Goal: Task Accomplishment & Management: Manage account settings

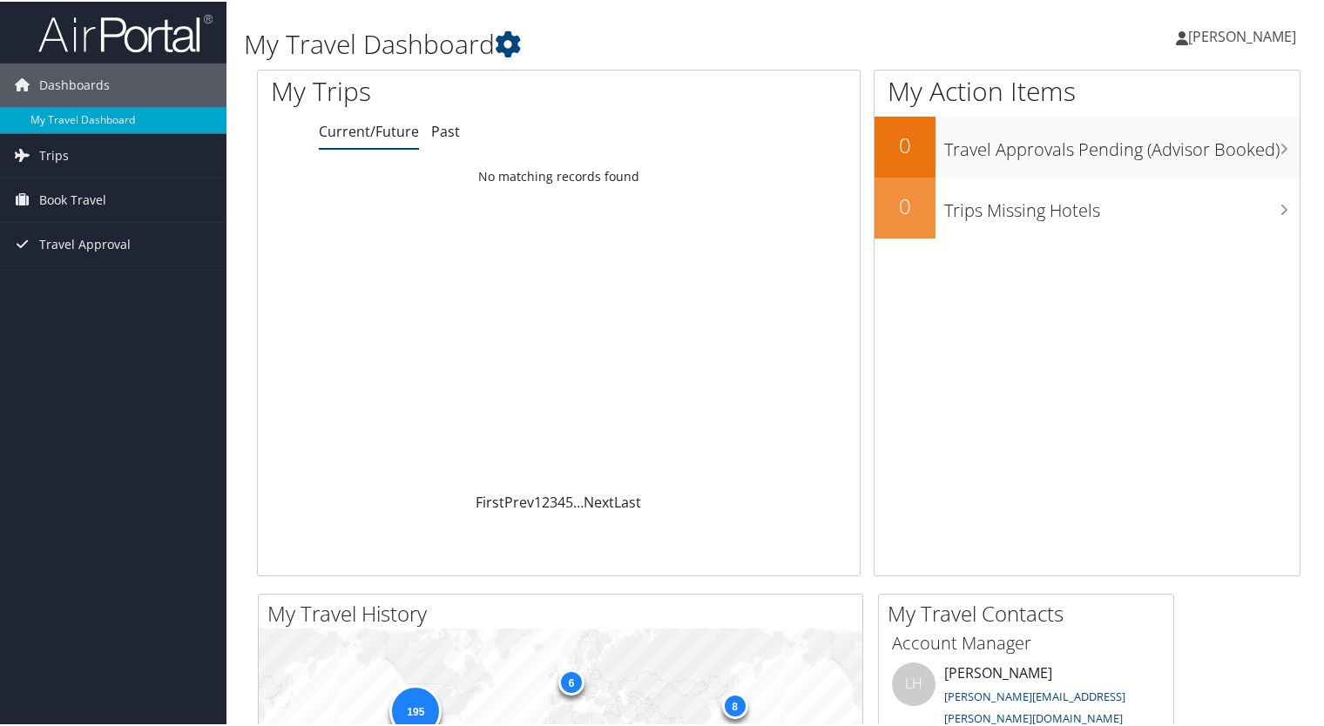
click at [1222, 35] on span "[PERSON_NAME]" at bounding box center [1242, 34] width 108 height 19
click at [1148, 159] on link "View Travel Profile" at bounding box center [1195, 155] width 194 height 30
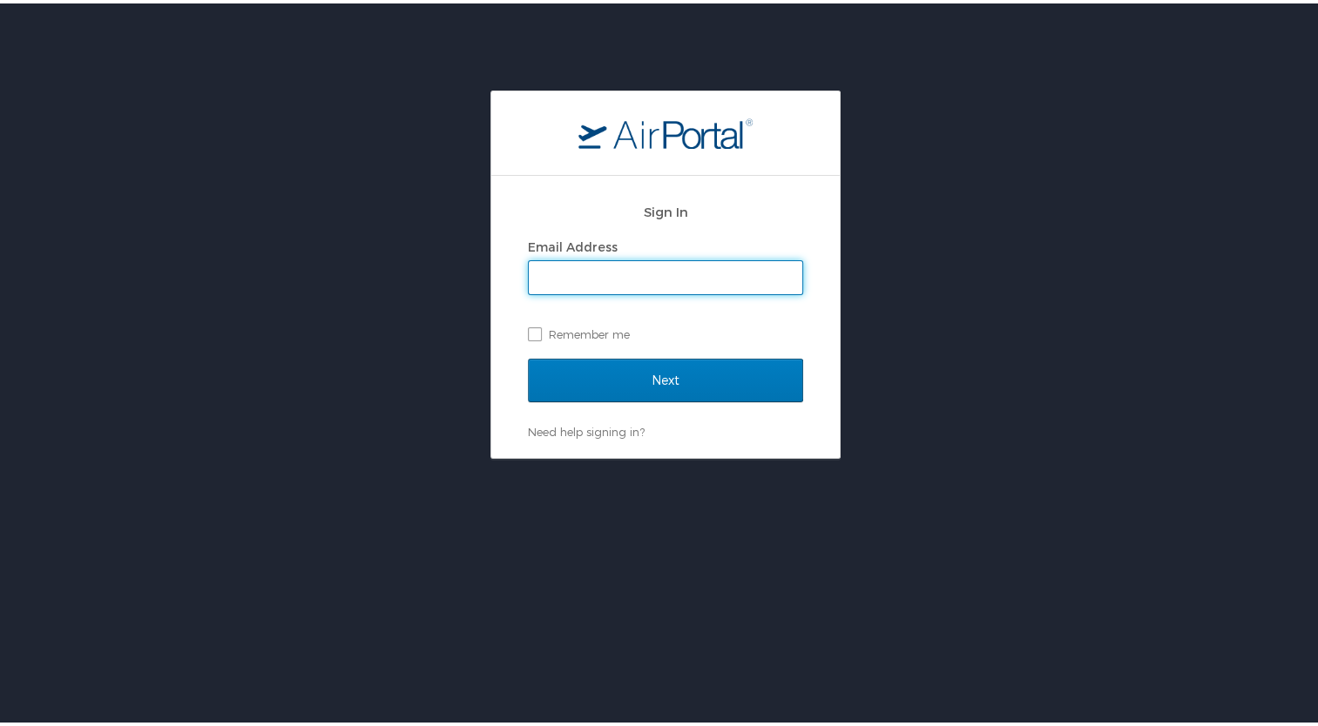
click at [740, 275] on input "Email Address" at bounding box center [665, 274] width 273 height 33
type input "sergio.audelo@autoliv.com"
click at [608, 334] on label "Remember me" at bounding box center [665, 331] width 275 height 26
click at [539, 334] on input "Remember me" at bounding box center [533, 329] width 11 height 11
checkbox input "true"
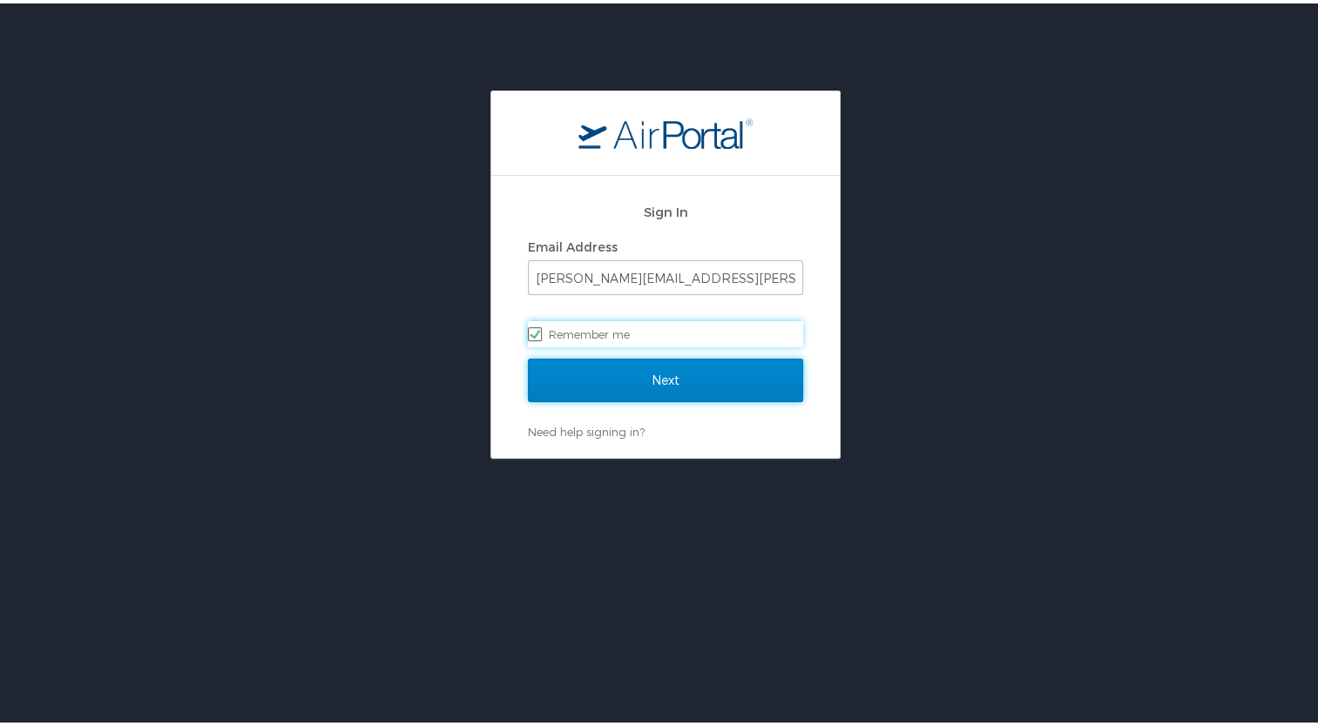
click at [647, 382] on input "Next" at bounding box center [665, 377] width 275 height 44
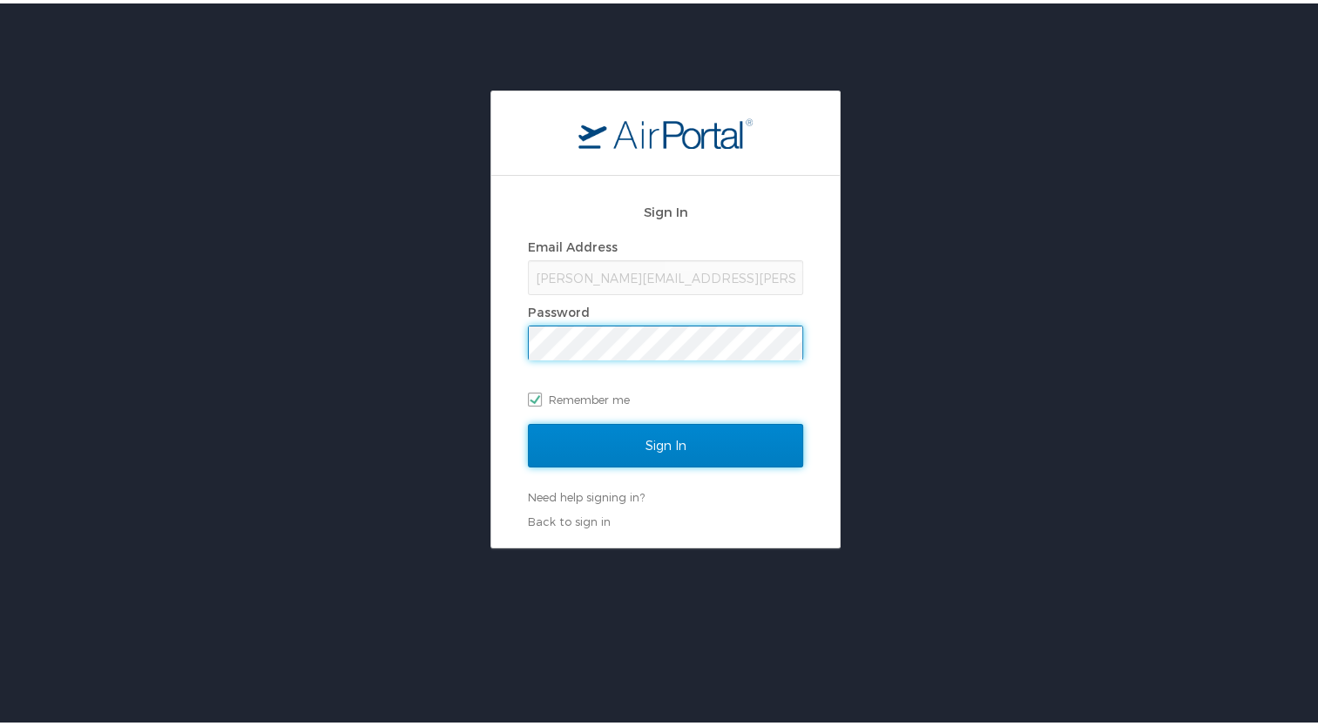
click at [640, 439] on input "Sign In" at bounding box center [665, 443] width 275 height 44
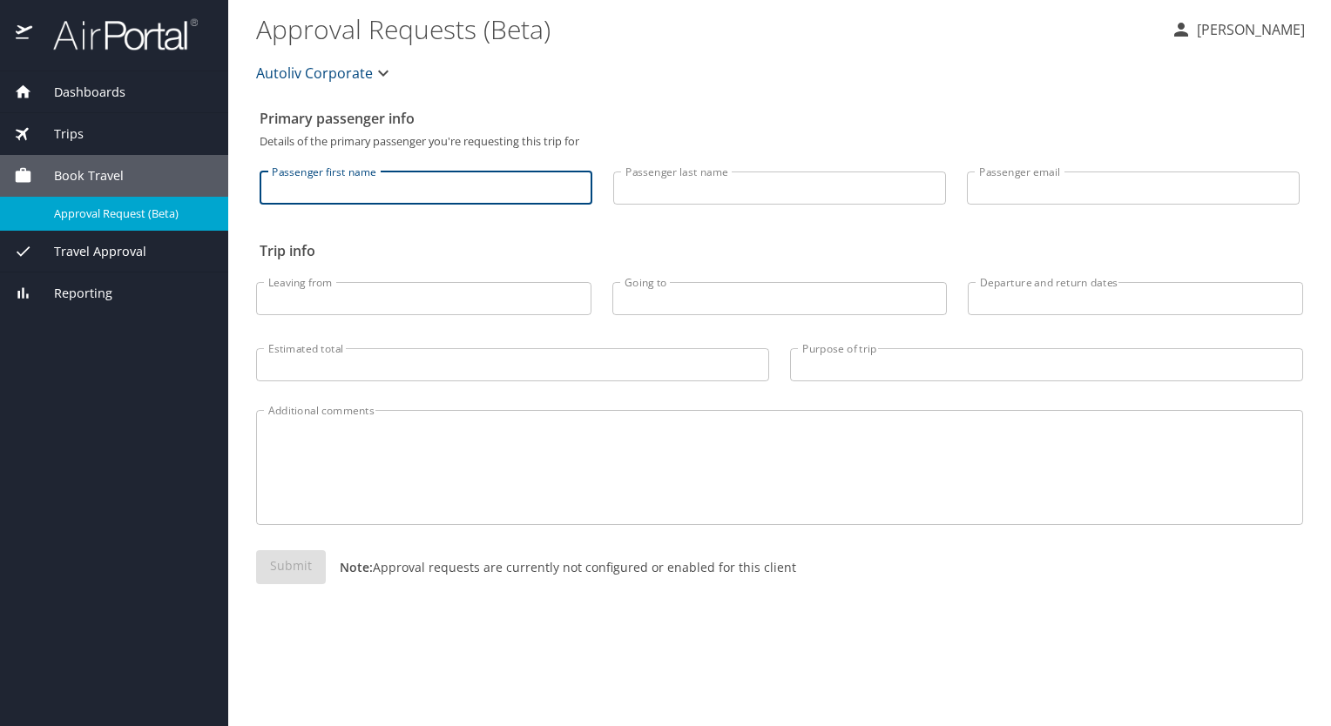
click at [519, 187] on input "Passenger first name" at bounding box center [426, 188] width 333 height 33
click at [1239, 33] on p "[PERSON_NAME]" at bounding box center [1247, 29] width 113 height 21
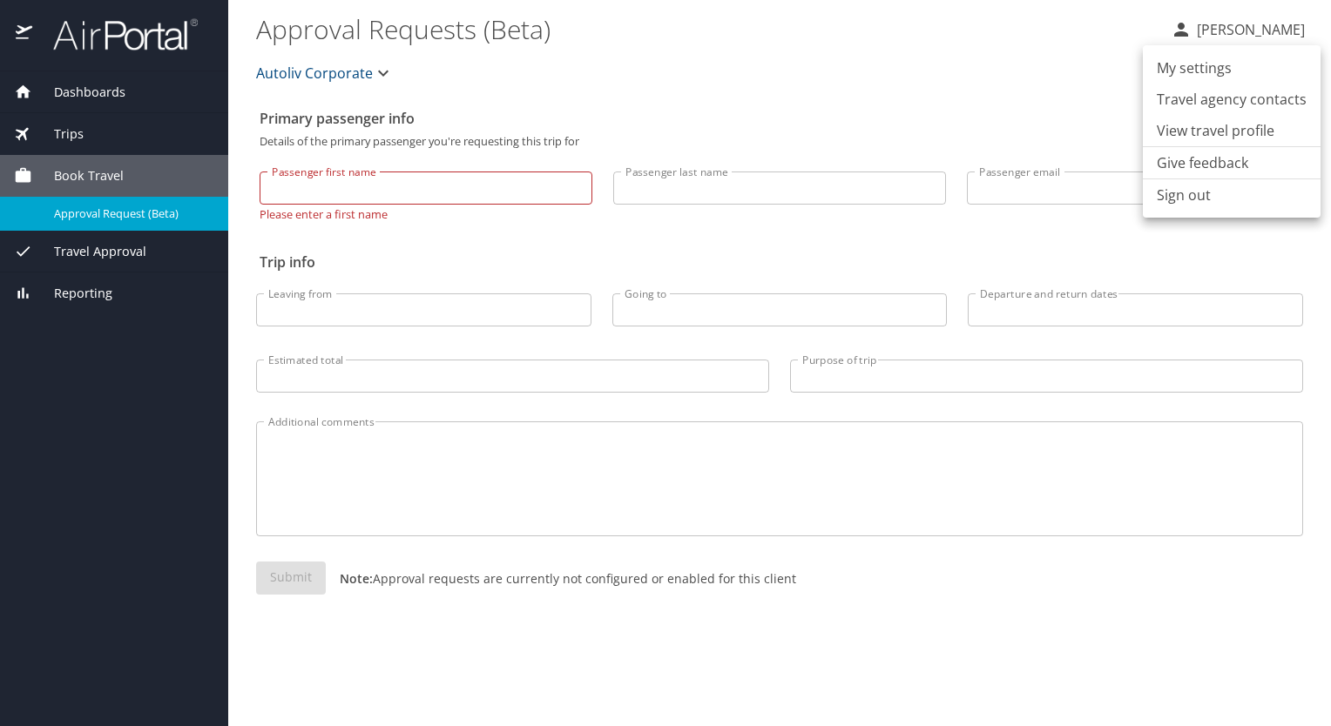
click at [1191, 132] on li "View travel profile" at bounding box center [1232, 130] width 178 height 31
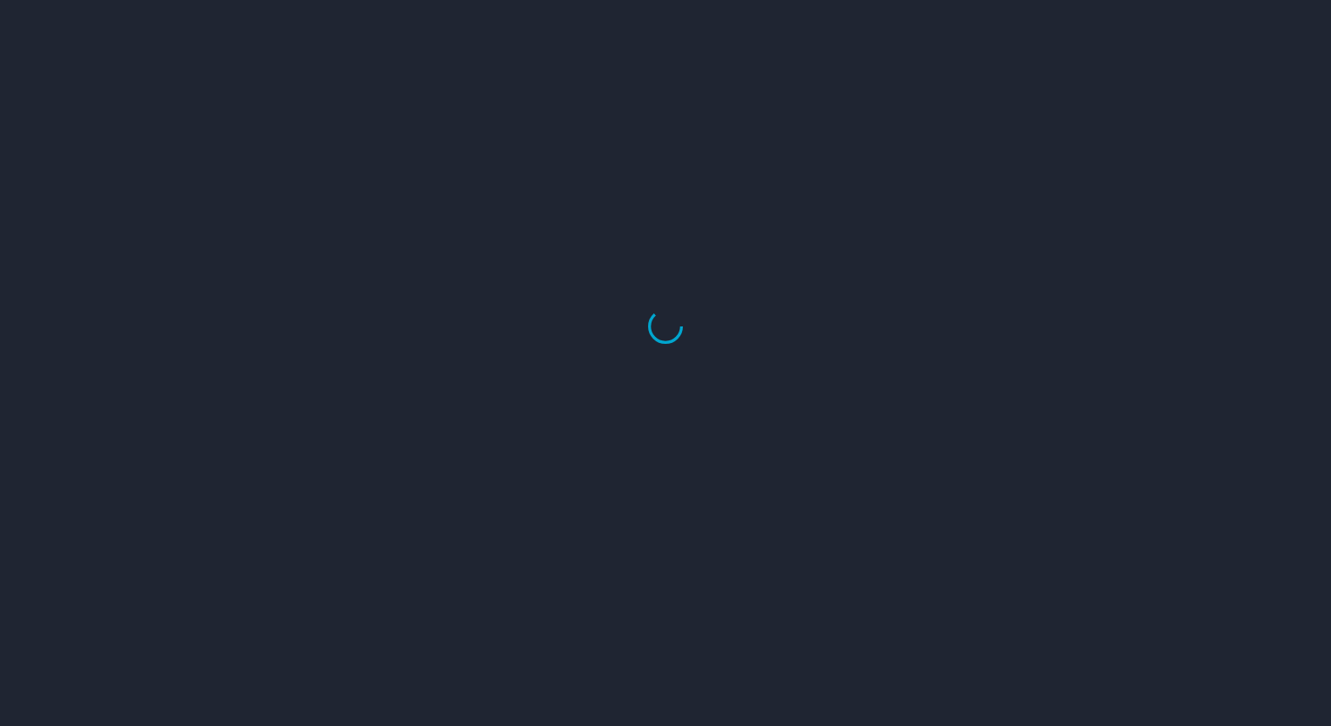
select select "US"
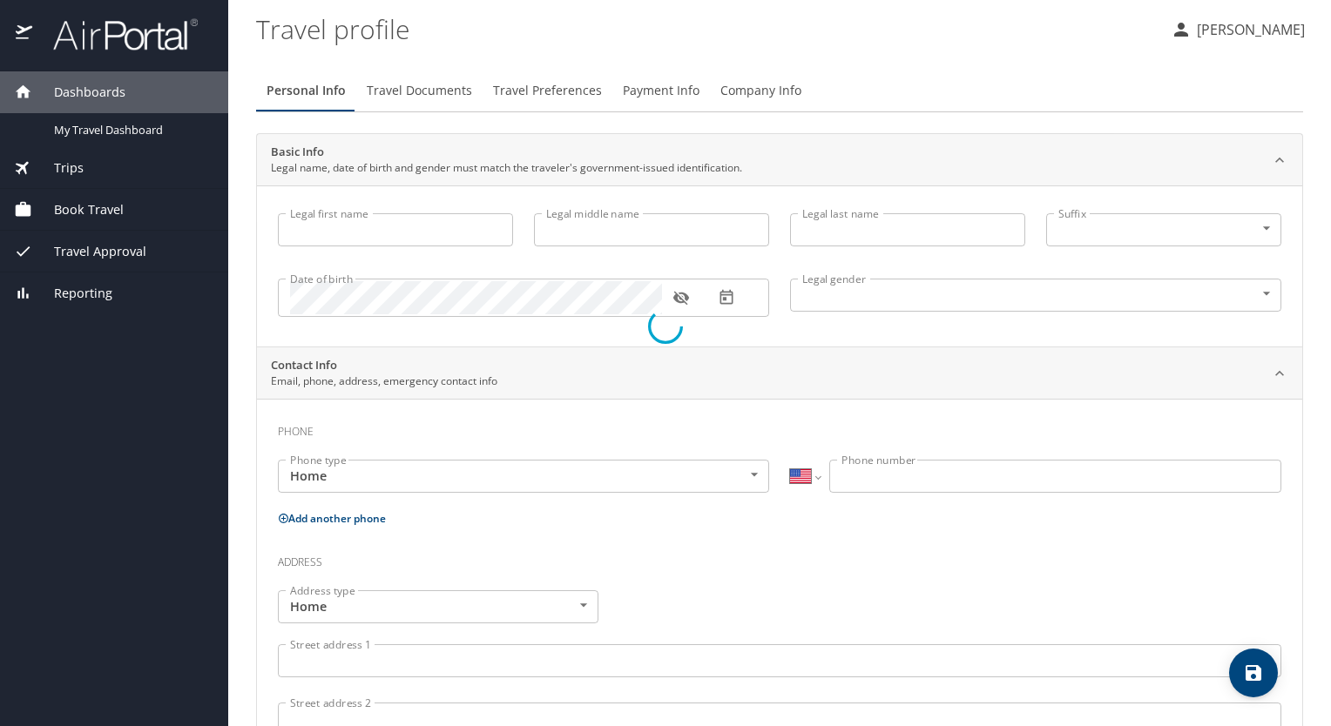
type input "[PERSON_NAME]"
type input "[DEMOGRAPHIC_DATA]"
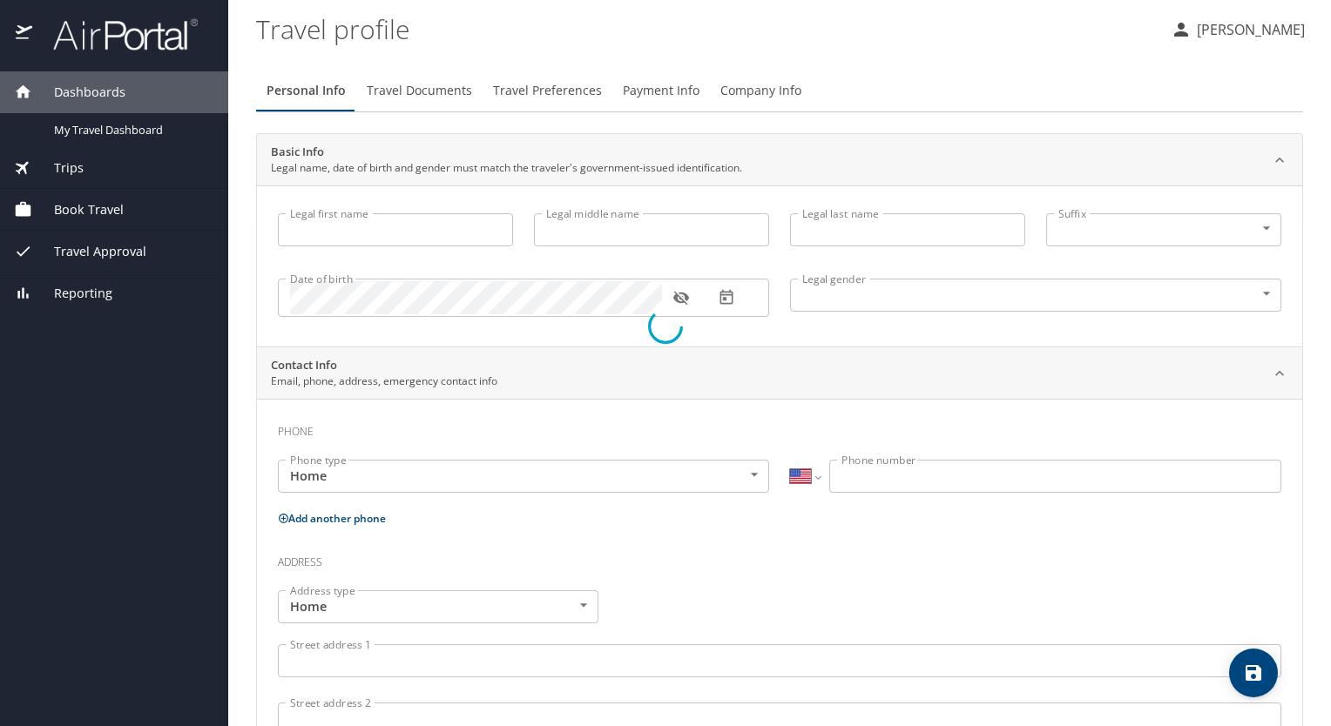
type input "[PERSON_NAME]"
type input "[PHONE_NUMBER]"
select select "MX"
select select "US"
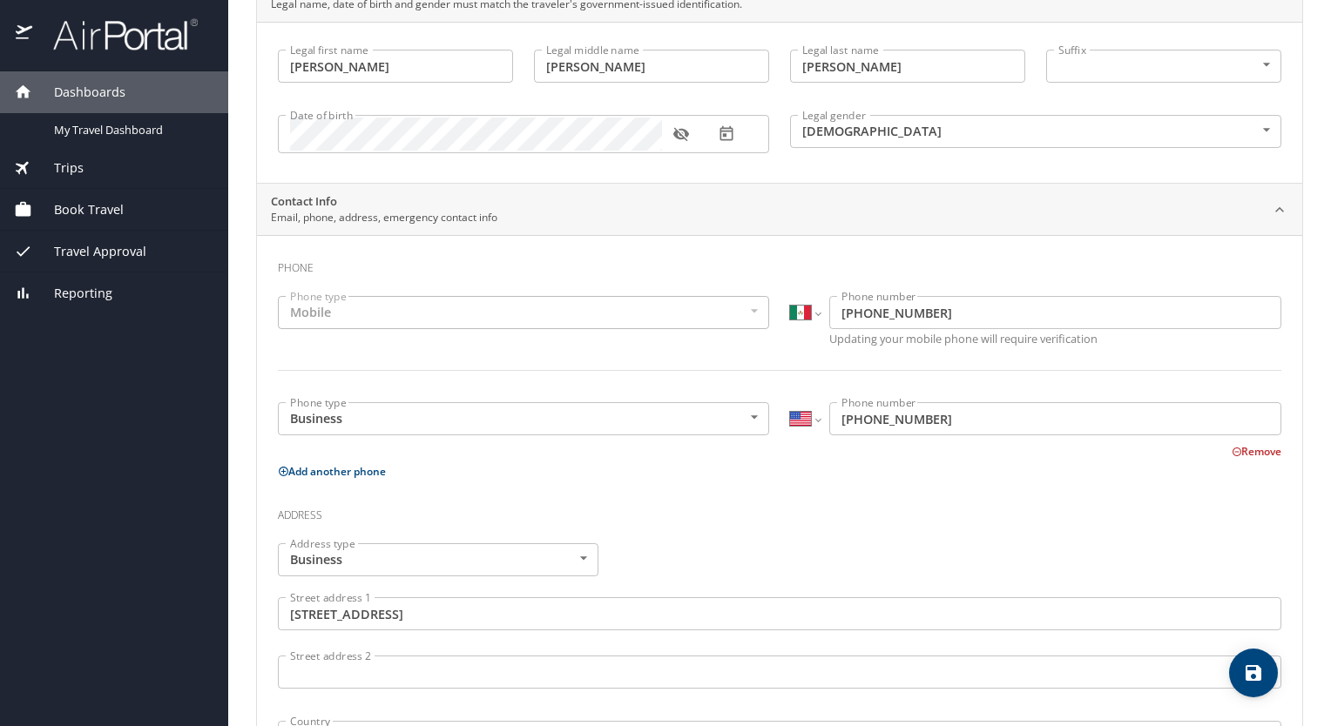
scroll to position [165, 0]
click at [962, 427] on input "[PHONE_NUMBER]" at bounding box center [1055, 417] width 452 height 33
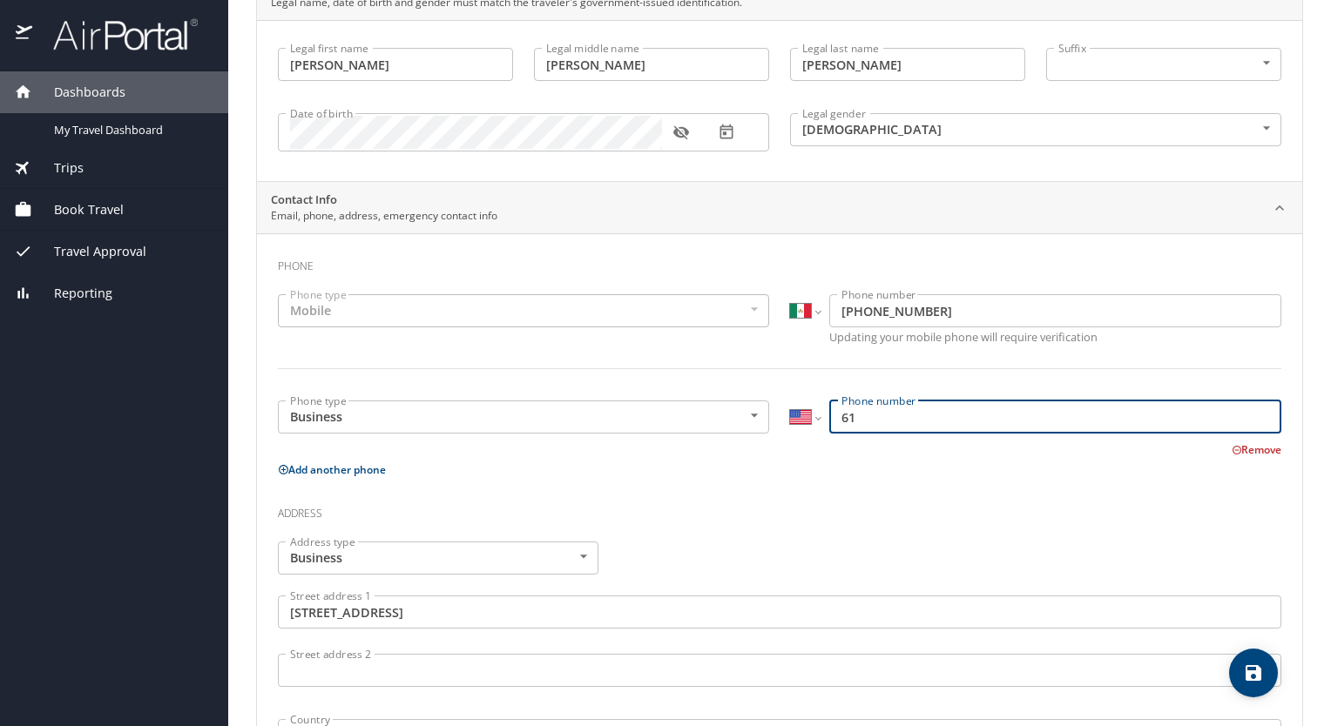
type input "6"
click at [1232, 449] on button "Remove" at bounding box center [1257, 449] width 50 height 15
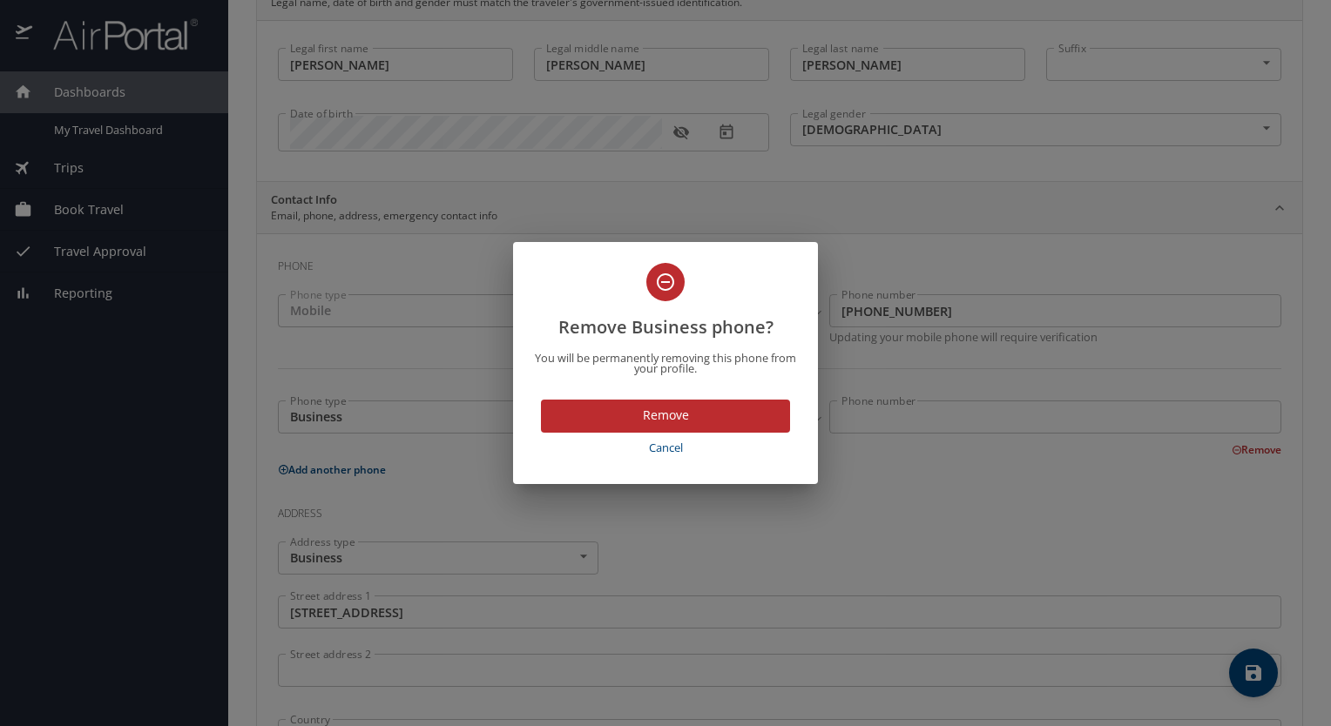
click at [629, 413] on span "Remove" at bounding box center [665, 416] width 221 height 22
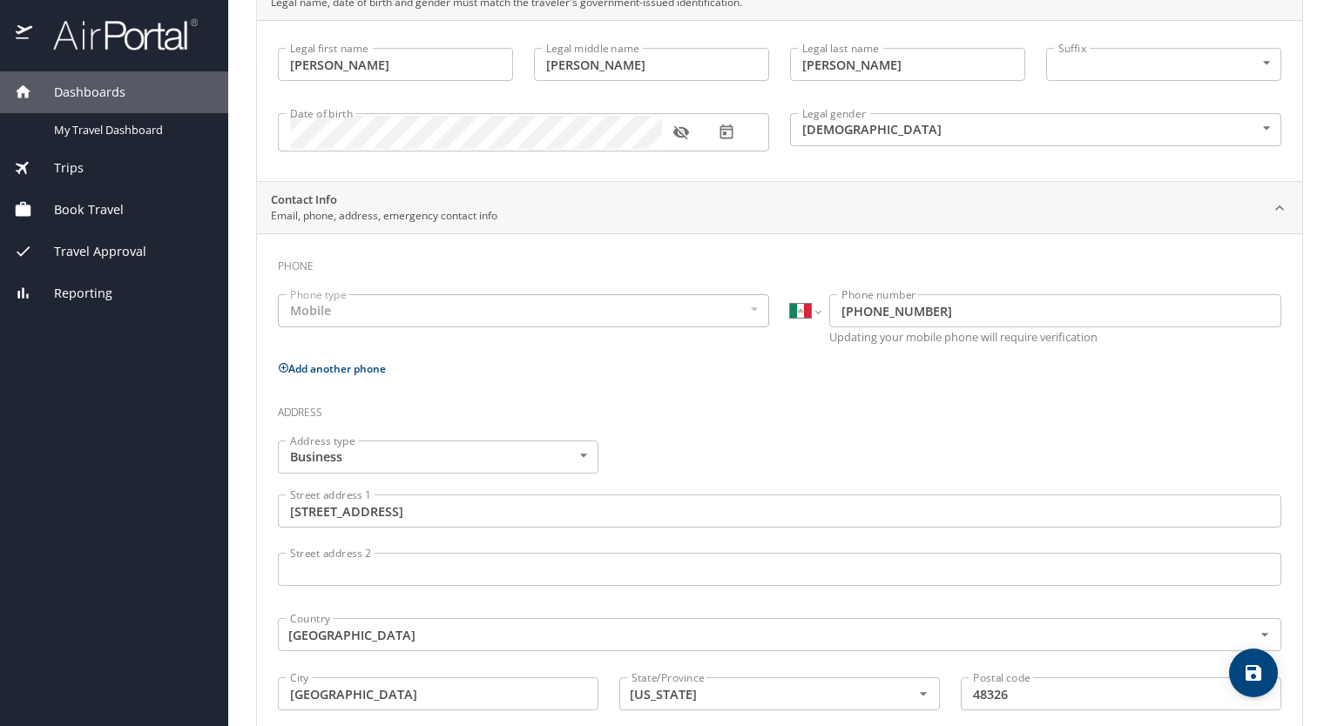
click at [1251, 674] on icon "save" at bounding box center [1253, 673] width 16 height 16
select select "MX"
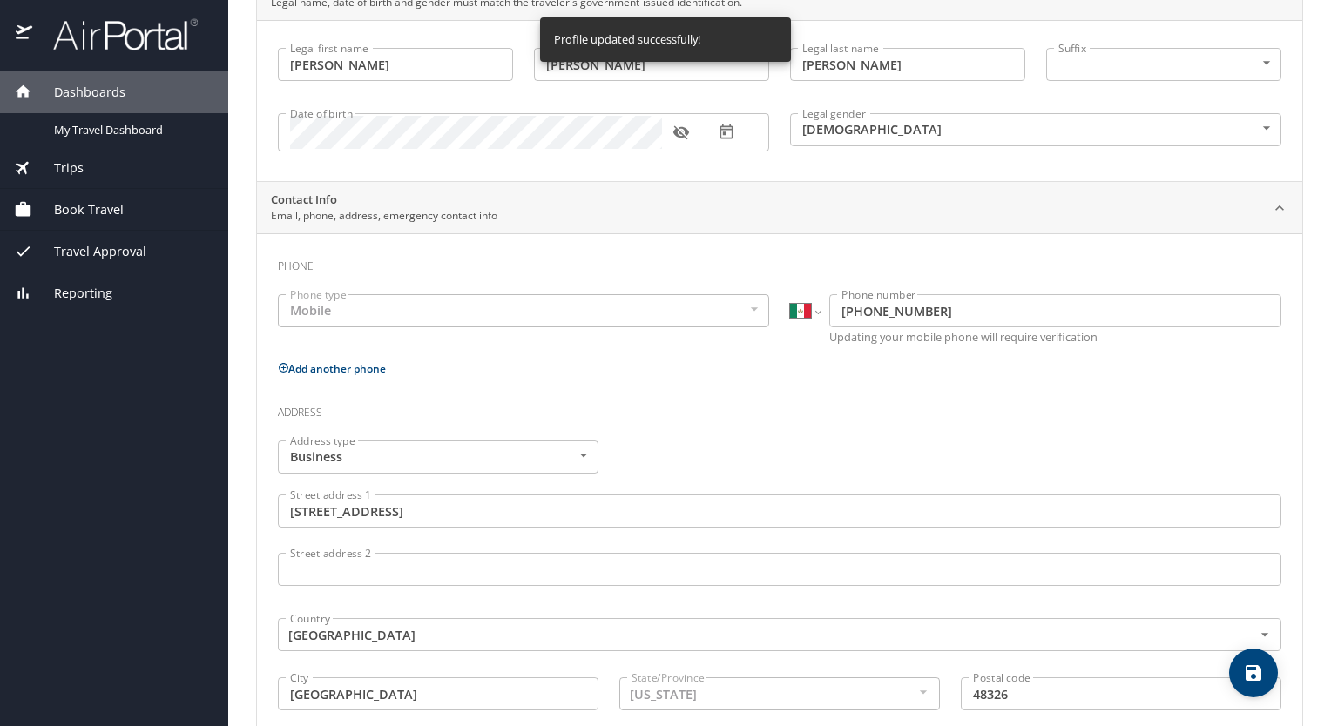
select select "MX"
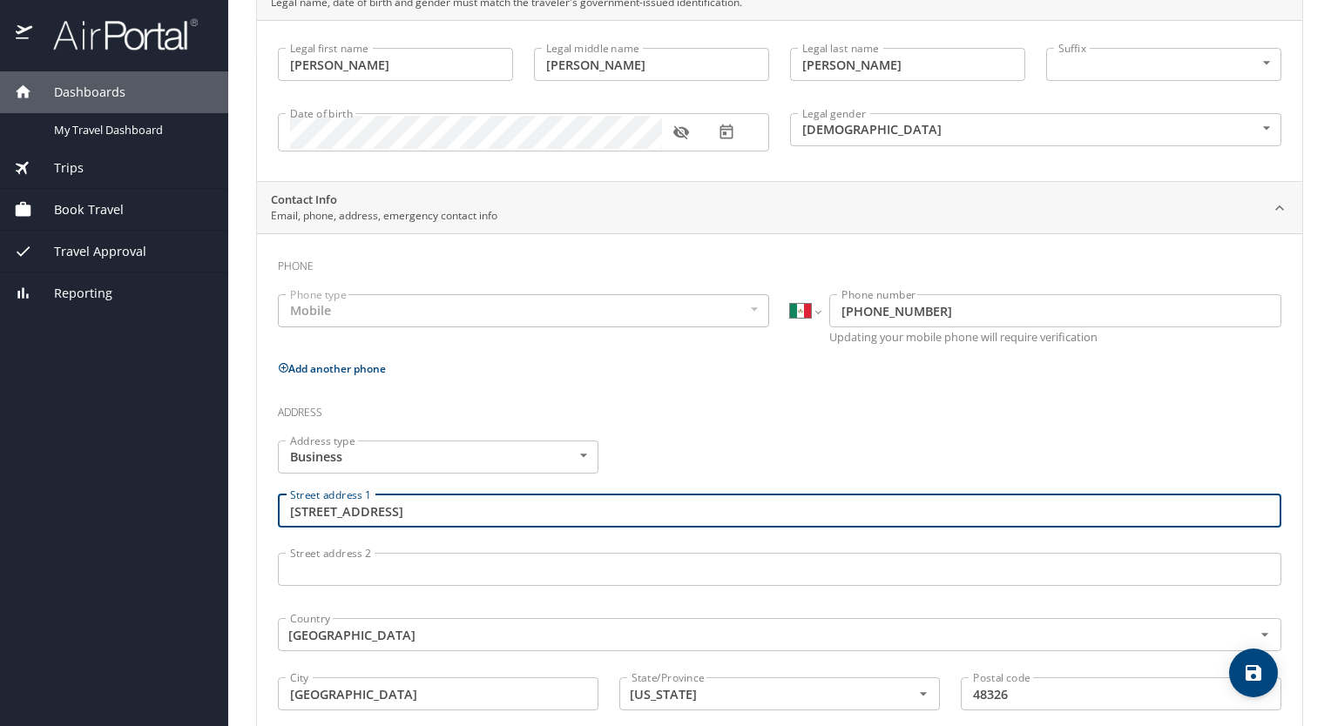
drag, startPoint x: 416, startPoint y: 509, endPoint x: 267, endPoint y: 518, distance: 149.2
click at [267, 518] on div "Street address 1 [STREET_ADDRESS][PERSON_NAME]" at bounding box center [779, 513] width 1024 height 58
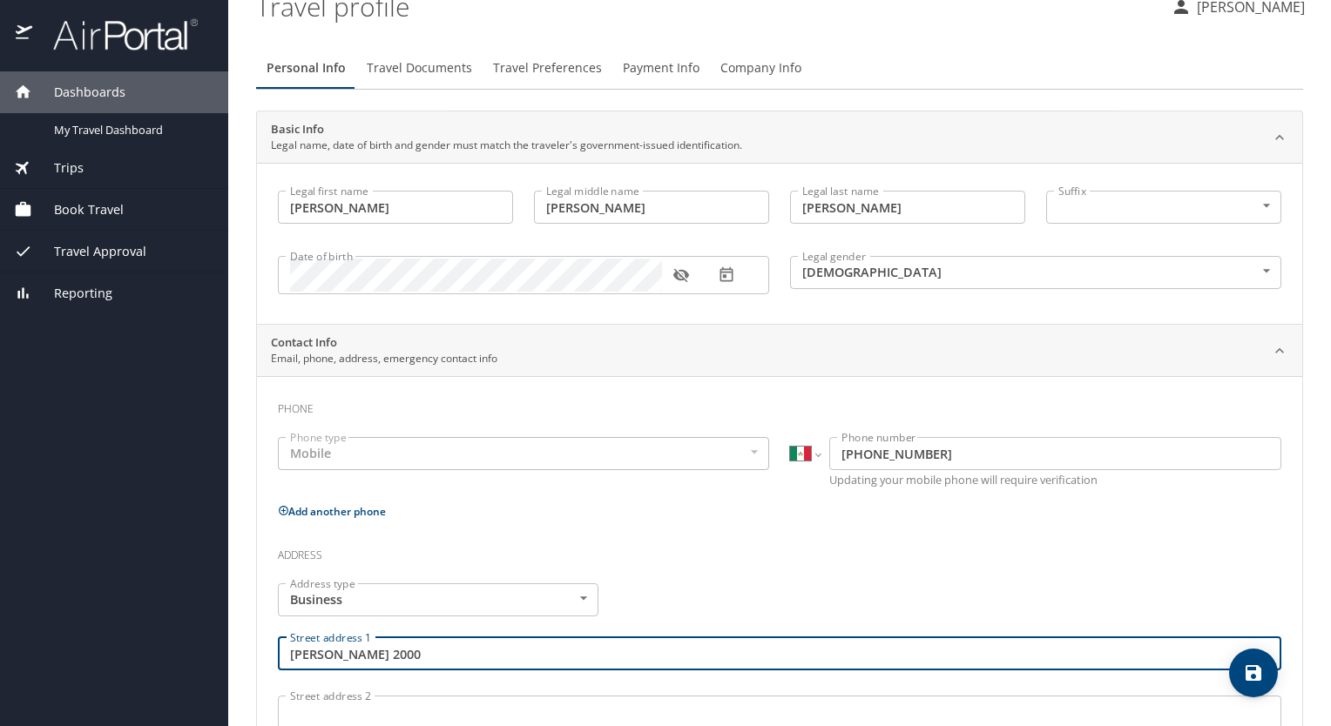
scroll to position [0, 0]
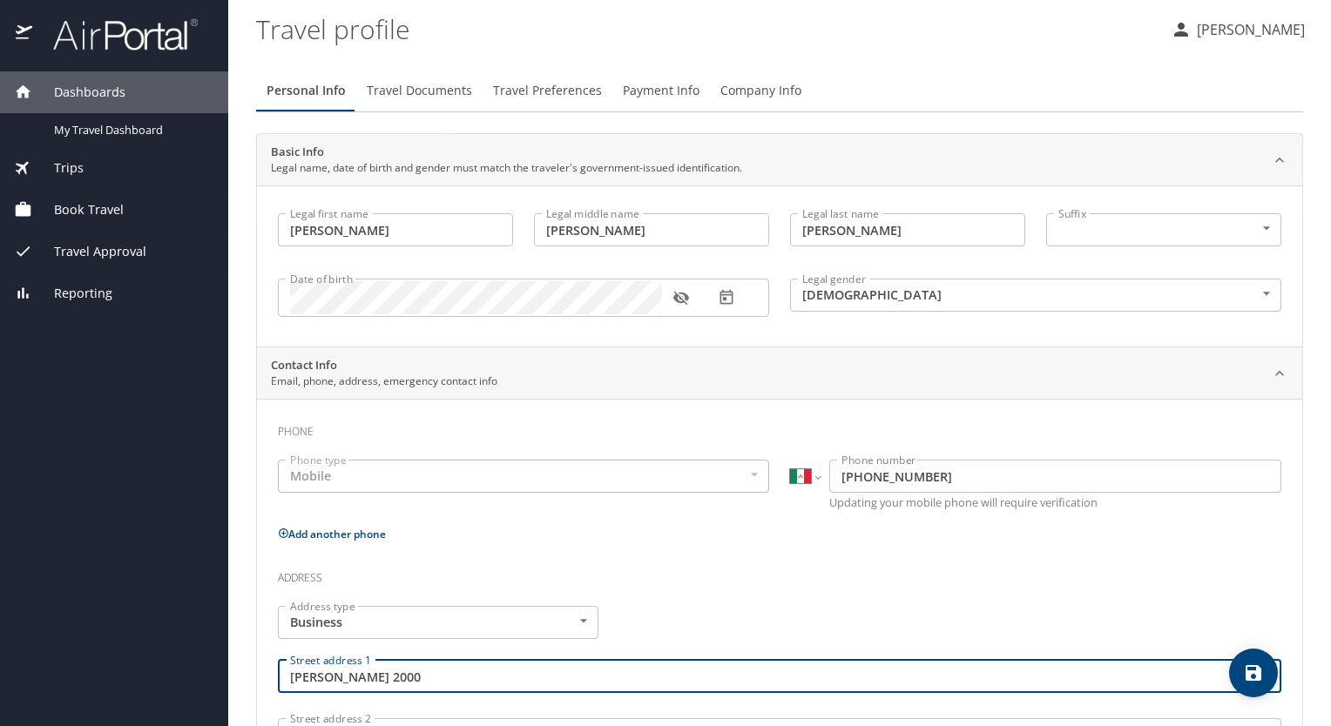
type input "[PERSON_NAME] 2000"
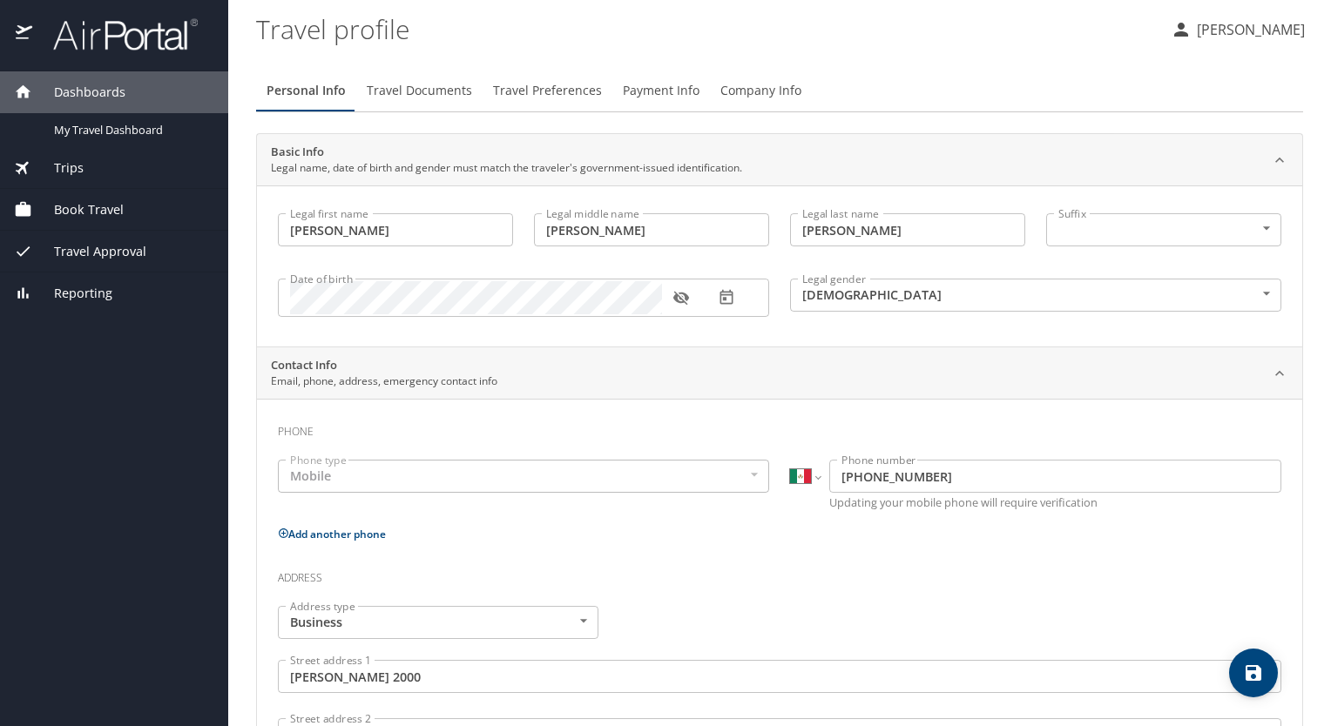
click at [299, 533] on button "Add another phone" at bounding box center [332, 534] width 108 height 15
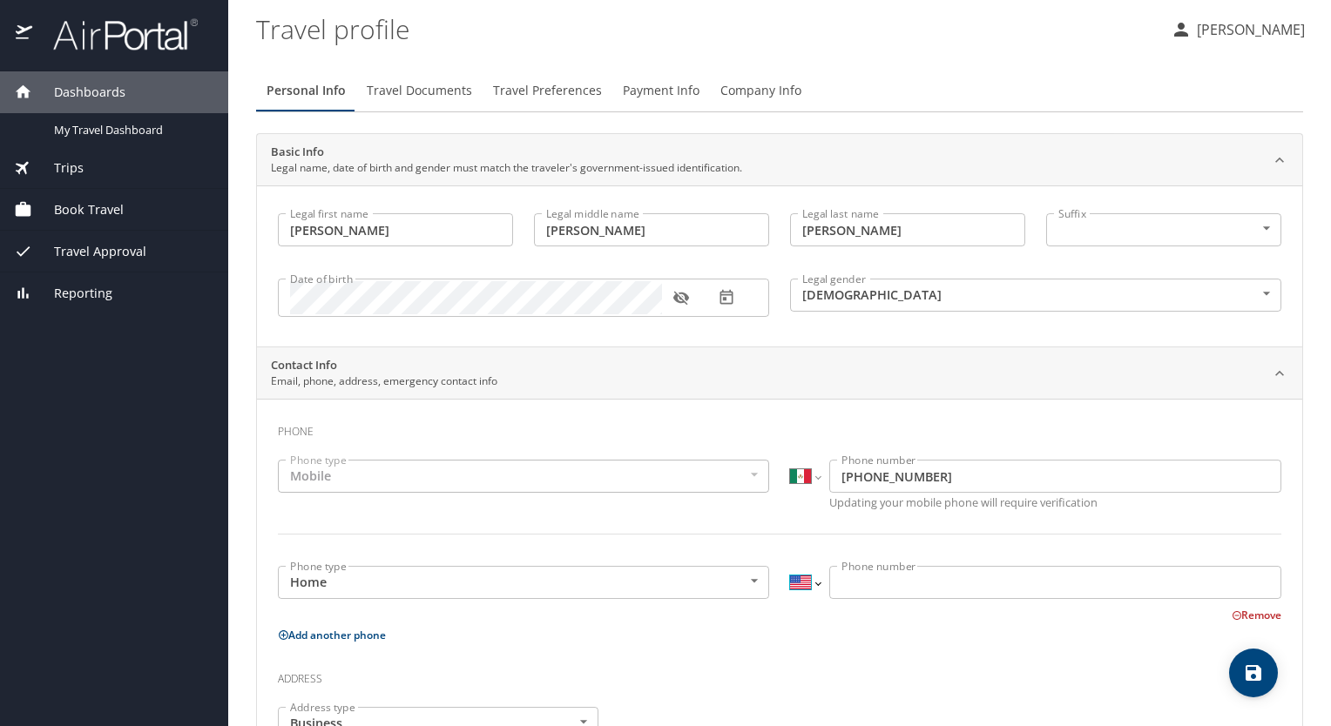
click at [809, 584] on select "International [GEOGRAPHIC_DATA] [GEOGRAPHIC_DATA] [GEOGRAPHIC_DATA] [GEOGRAPHIC…" at bounding box center [805, 582] width 30 height 33
select select "MX"
click at [790, 566] on select "International [GEOGRAPHIC_DATA] [GEOGRAPHIC_DATA] [GEOGRAPHIC_DATA] [GEOGRAPHIC…" at bounding box center [805, 582] width 30 height 33
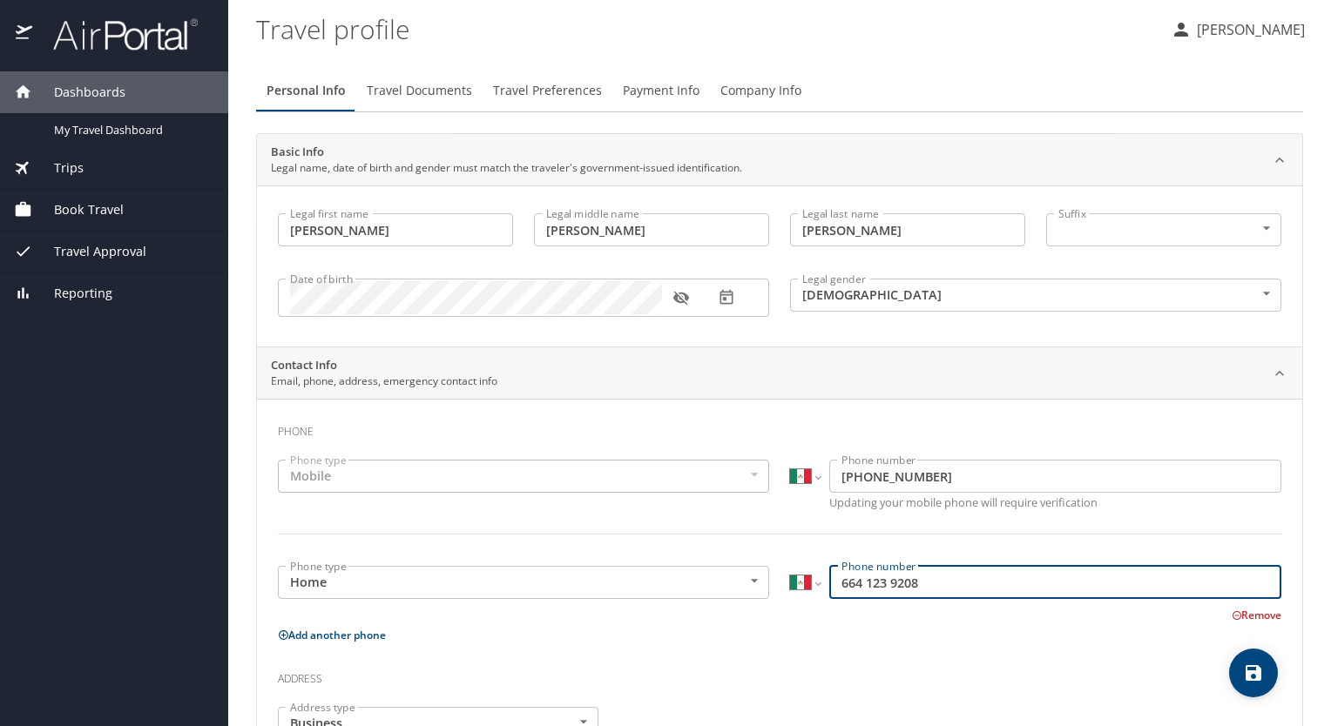
type input "664 123 9208"
click at [894, 669] on h3 "Address" at bounding box center [779, 675] width 1003 height 30
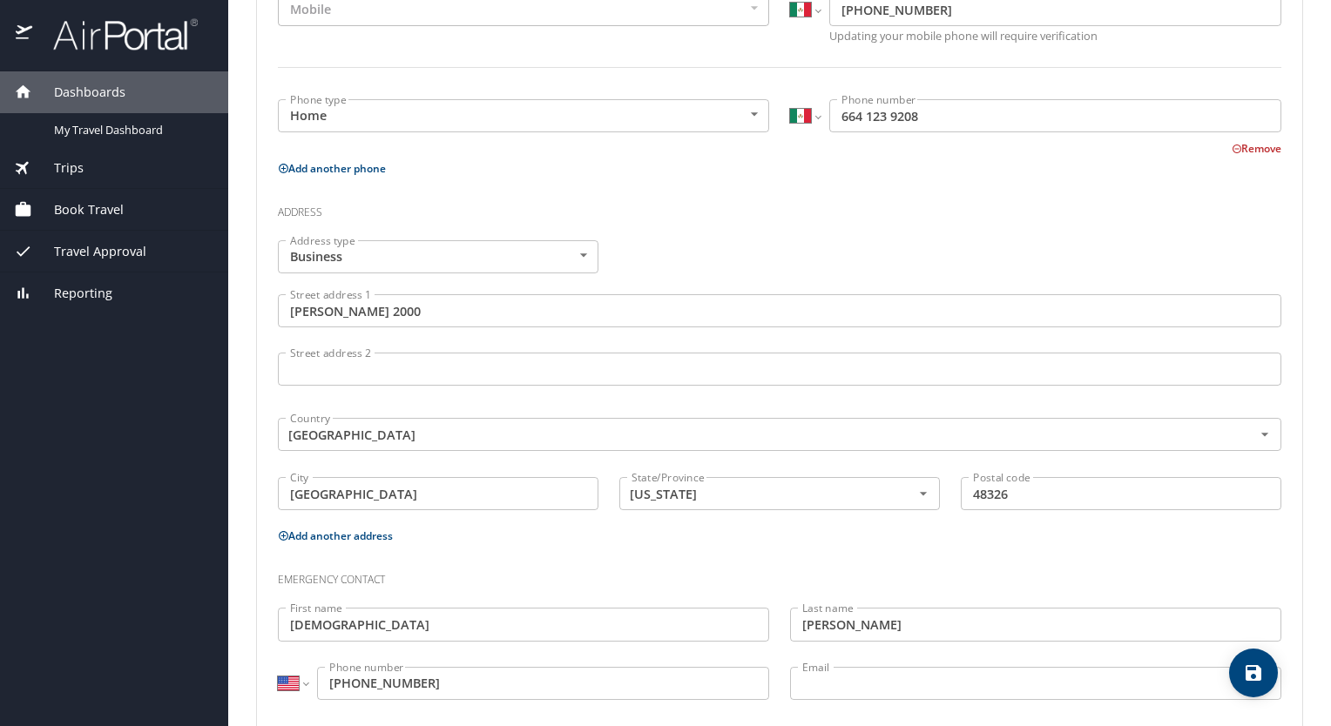
scroll to position [495, 0]
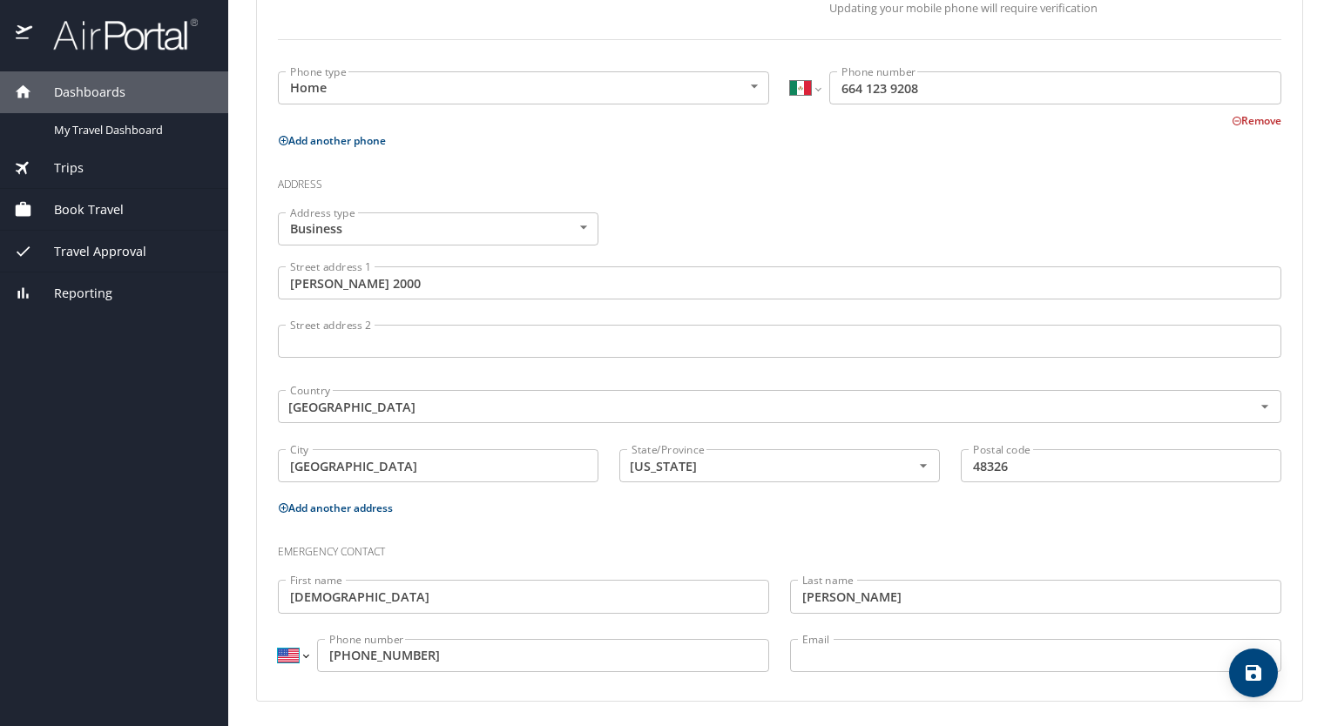
click at [303, 650] on select "International [GEOGRAPHIC_DATA] [GEOGRAPHIC_DATA] [GEOGRAPHIC_DATA] [GEOGRAPHIC…" at bounding box center [293, 655] width 30 height 33
select select "MX"
click at [278, 639] on select "International [GEOGRAPHIC_DATA] [GEOGRAPHIC_DATA] [GEOGRAPHIC_DATA] [GEOGRAPHIC…" at bounding box center [293, 655] width 30 height 33
type input "[PHONE_NUMBER]"
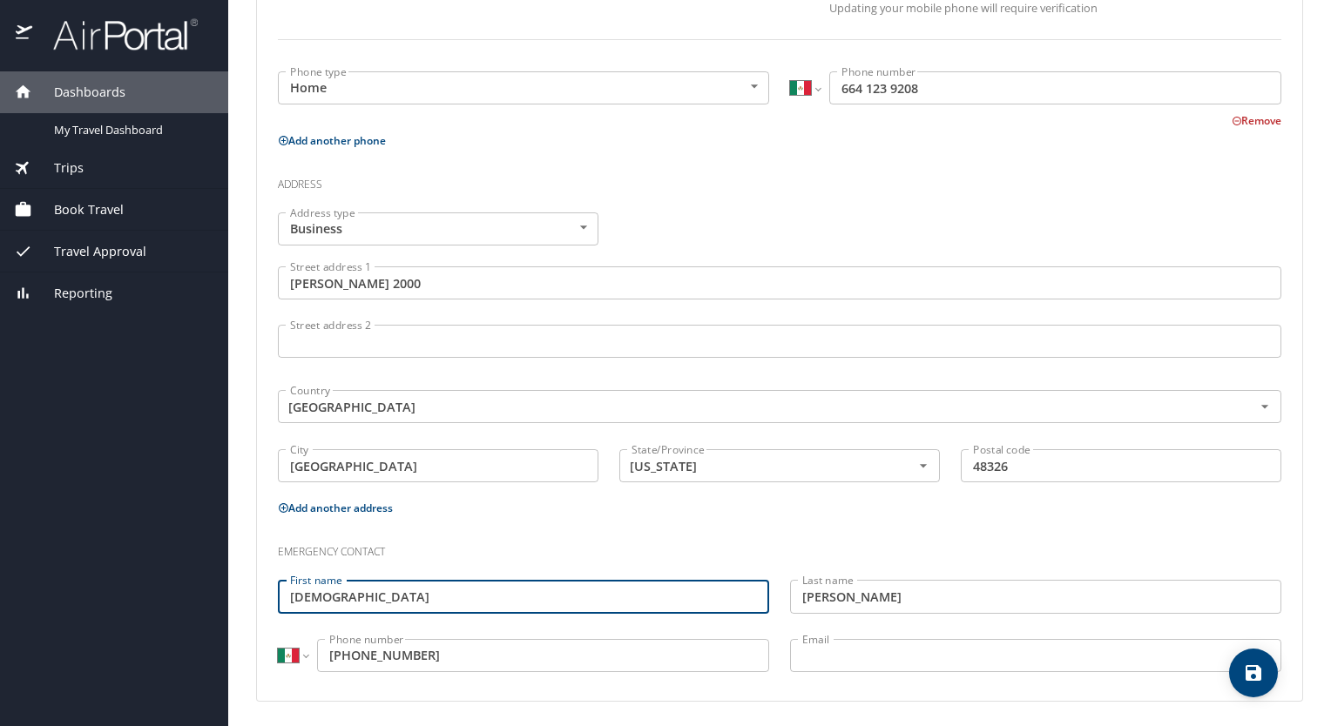
drag, startPoint x: 427, startPoint y: 598, endPoint x: 251, endPoint y: 604, distance: 176.0
click at [251, 604] on main "Travel profile [PERSON_NAME] Personal Info Travel Documents Travel Preferences …" at bounding box center [779, 363] width 1103 height 726
type input "[PERSON_NAME]"
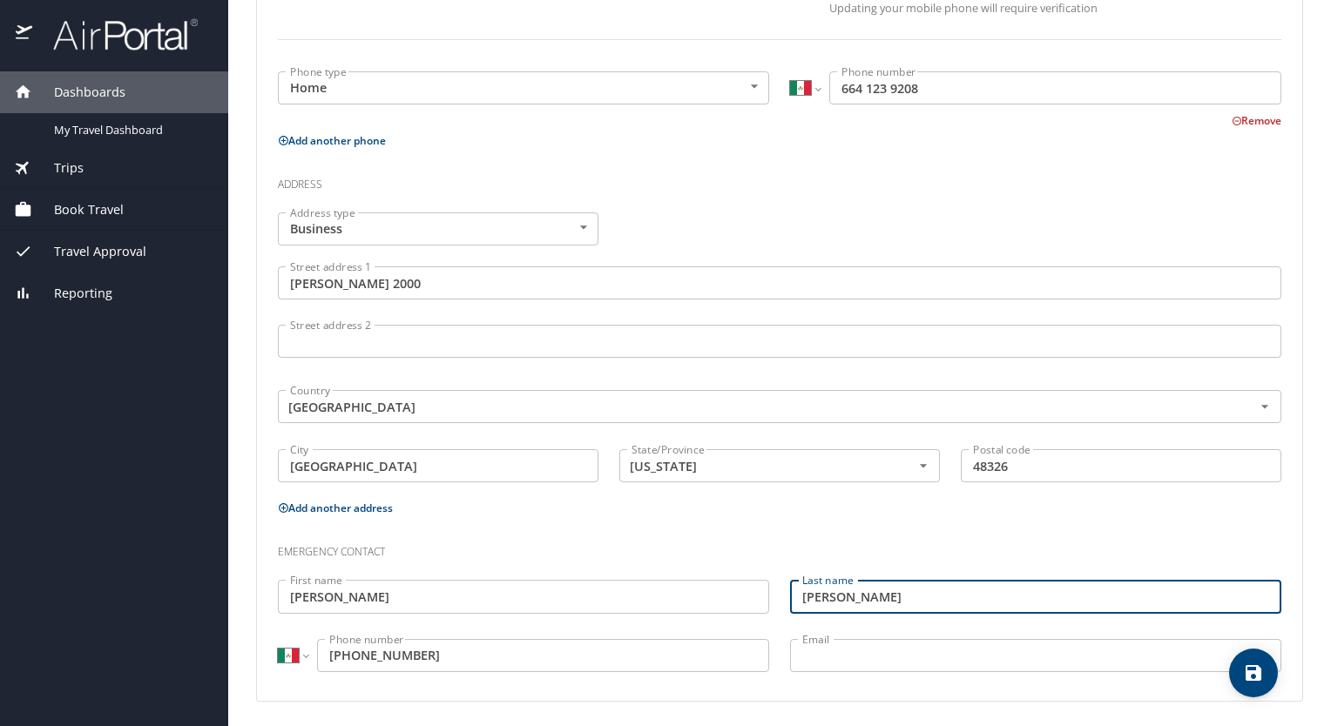
drag, startPoint x: 853, startPoint y: 600, endPoint x: 770, endPoint y: 604, distance: 82.9
click at [770, 604] on div "Emergency contact First name [PERSON_NAME] First name Last name [PERSON_NAME] L…" at bounding box center [779, 605] width 1024 height 164
type input "[PERSON_NAME]"
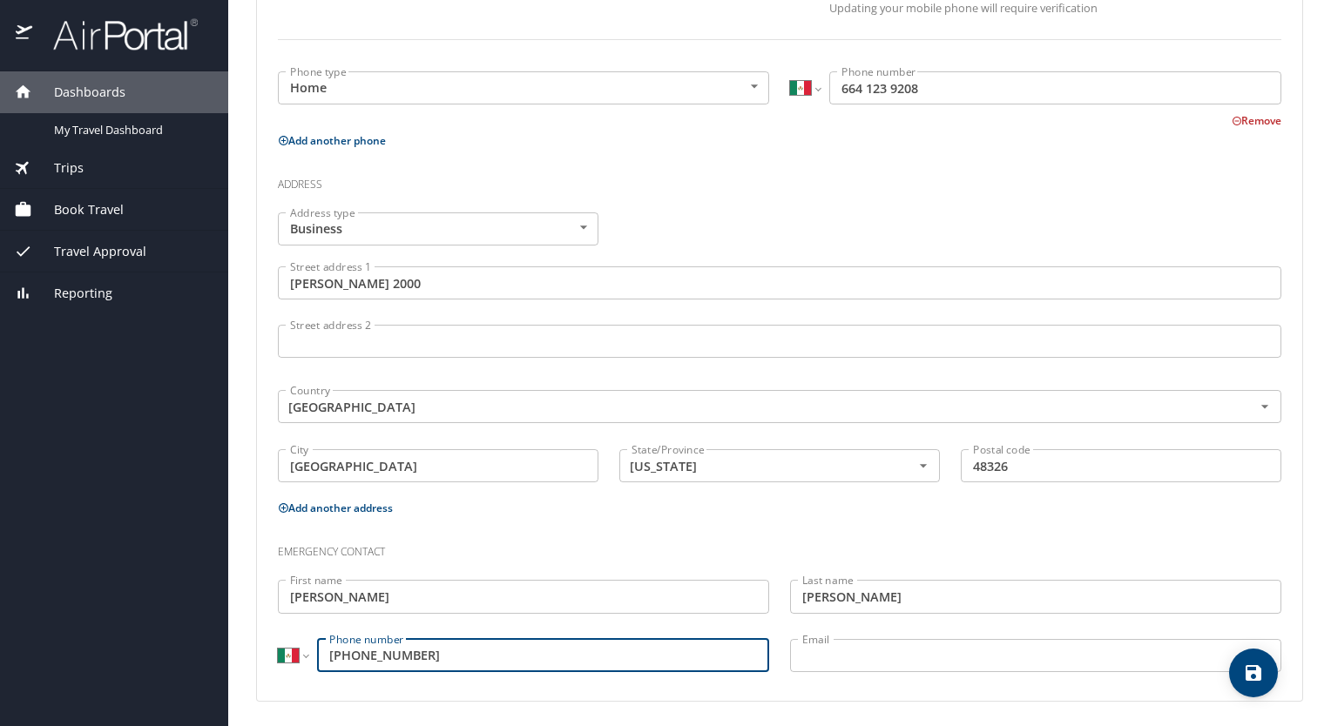
drag, startPoint x: 490, startPoint y: 665, endPoint x: 321, endPoint y: 671, distance: 169.9
click at [321, 671] on div "International [GEOGRAPHIC_DATA] [GEOGRAPHIC_DATA] [GEOGRAPHIC_DATA] [GEOGRAPHIC…" at bounding box center [523, 658] width 512 height 58
type input "[PHONE_NUMBER]"
click at [437, 456] on input "[GEOGRAPHIC_DATA]" at bounding box center [438, 465] width 321 height 33
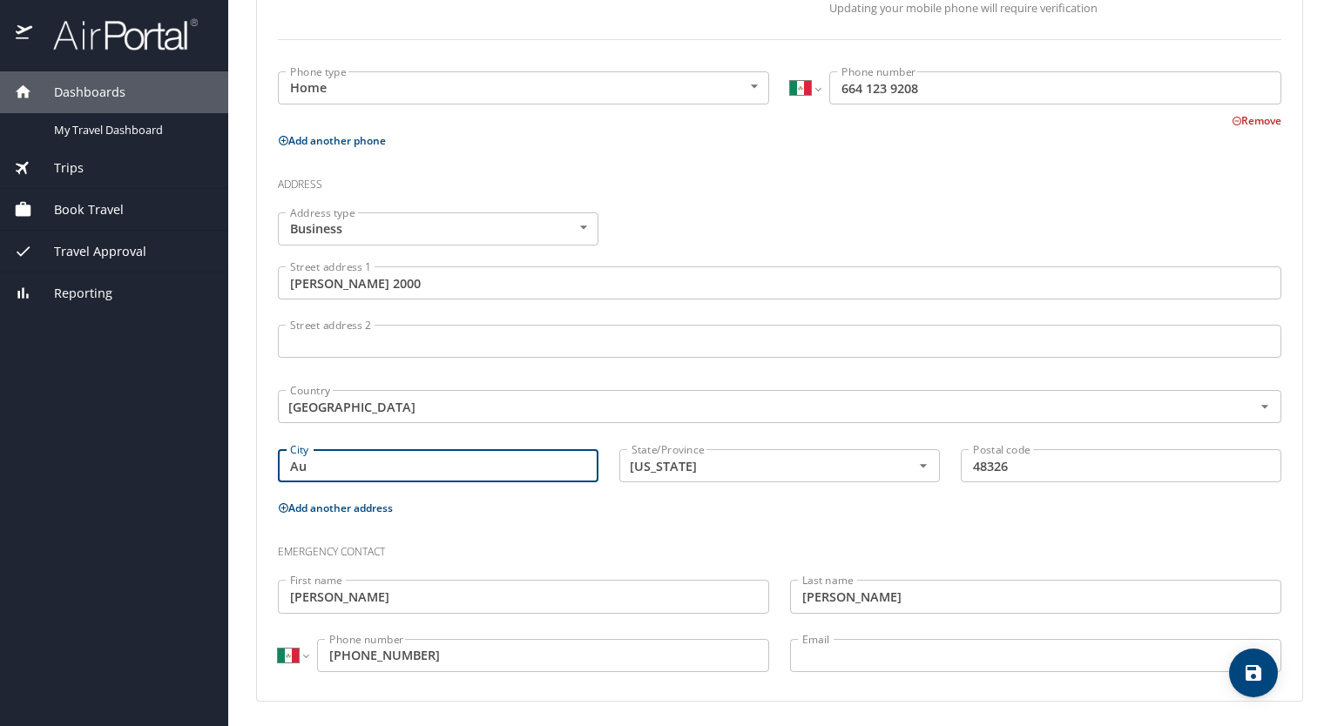
type input "A"
click at [678, 462] on input "[US_STATE]" at bounding box center [753, 466] width 259 height 23
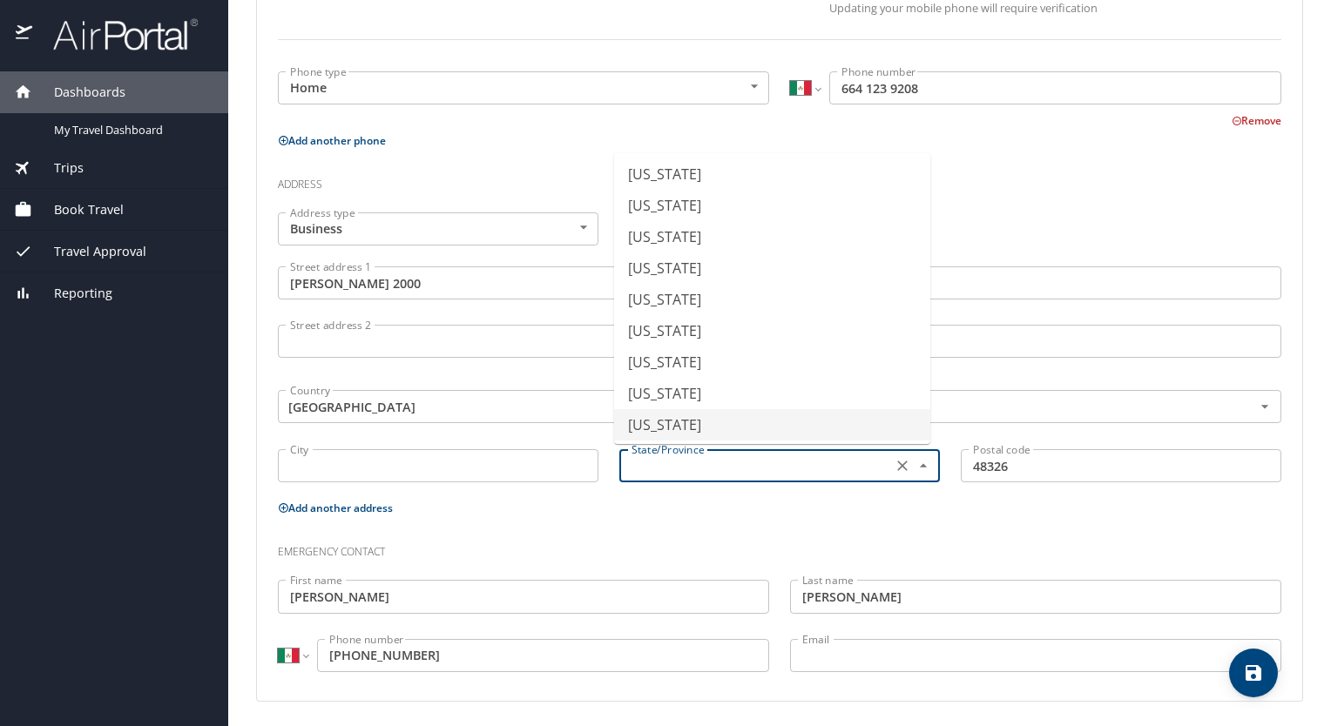
scroll to position [10, 0]
type input "[US_STATE]"
click at [1111, 462] on input "48326" at bounding box center [1121, 465] width 321 height 33
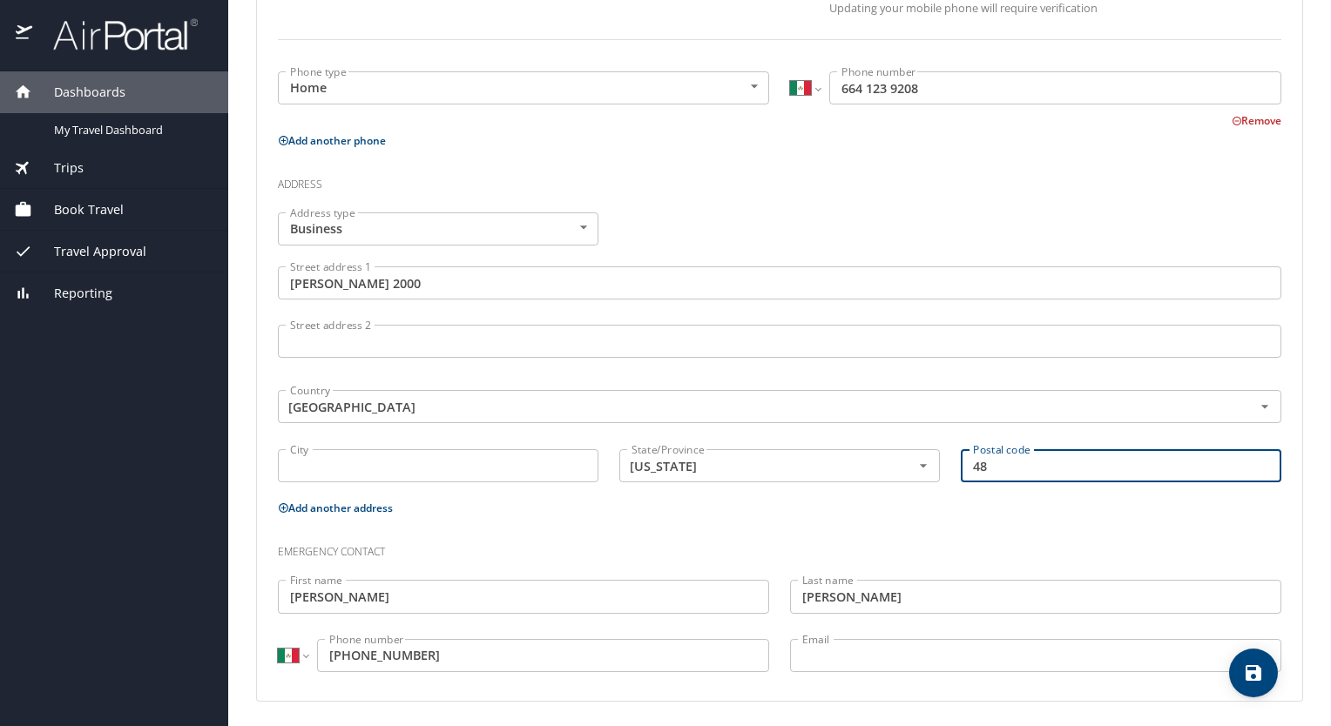
type input "4"
click at [896, 465] on icon "Clear" at bounding box center [902, 465] width 17 height 17
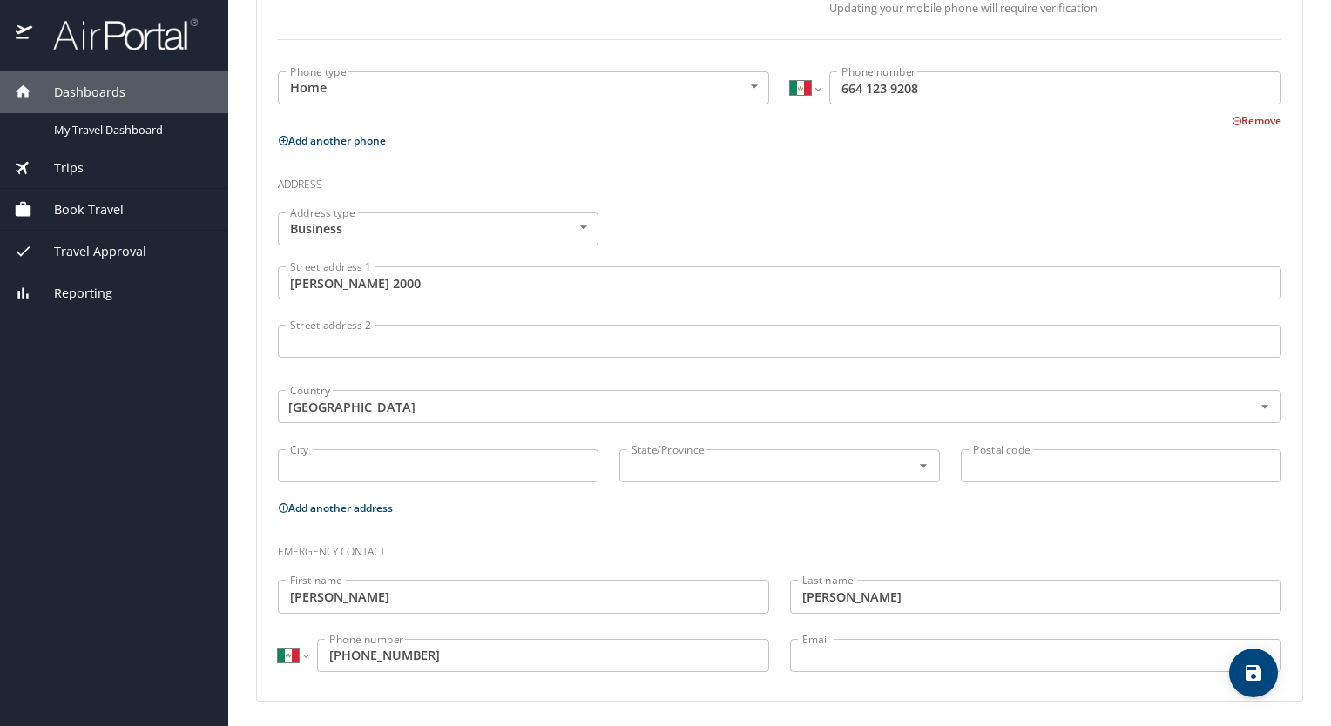
click at [662, 534] on h3 "Emergency contact" at bounding box center [779, 548] width 1003 height 30
click at [1238, 402] on icon "Clear" at bounding box center [1243, 407] width 10 height 10
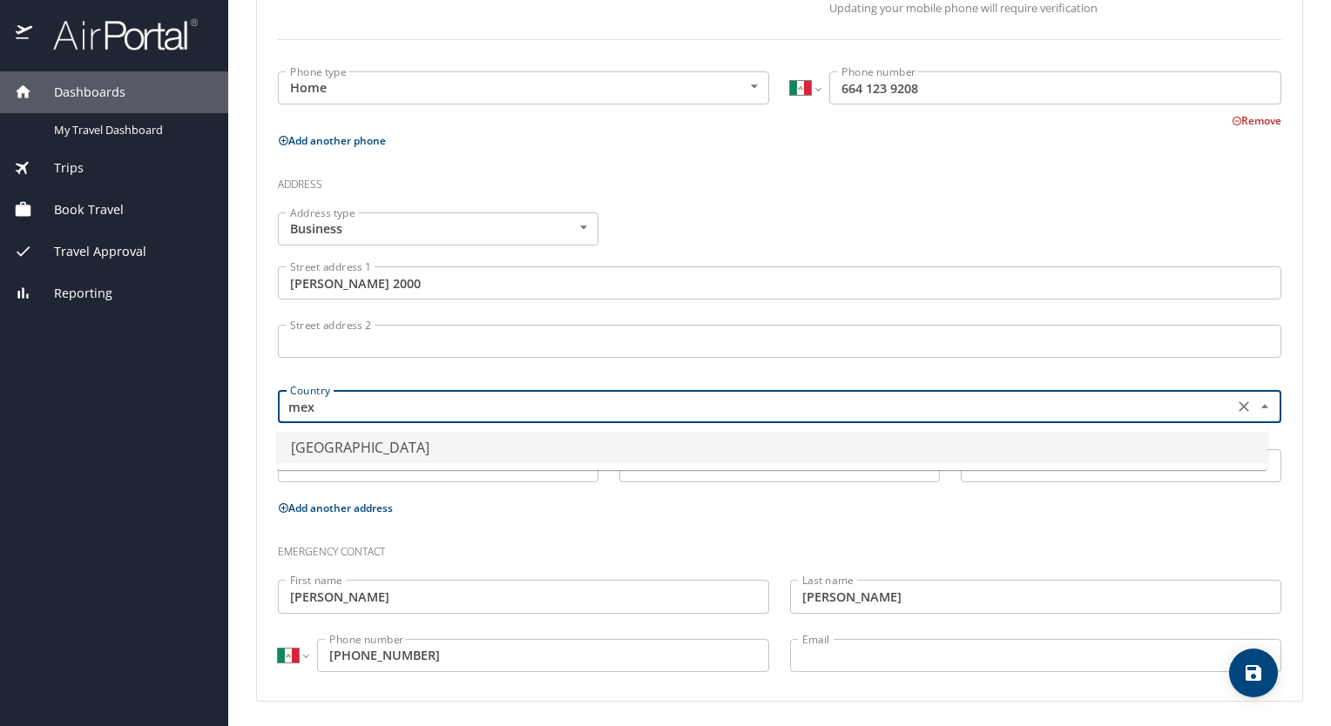
click at [314, 450] on li "[GEOGRAPHIC_DATA]" at bounding box center [772, 447] width 990 height 31
type input "[GEOGRAPHIC_DATA]"
click at [1248, 675] on icon "save" at bounding box center [1253, 673] width 16 height 16
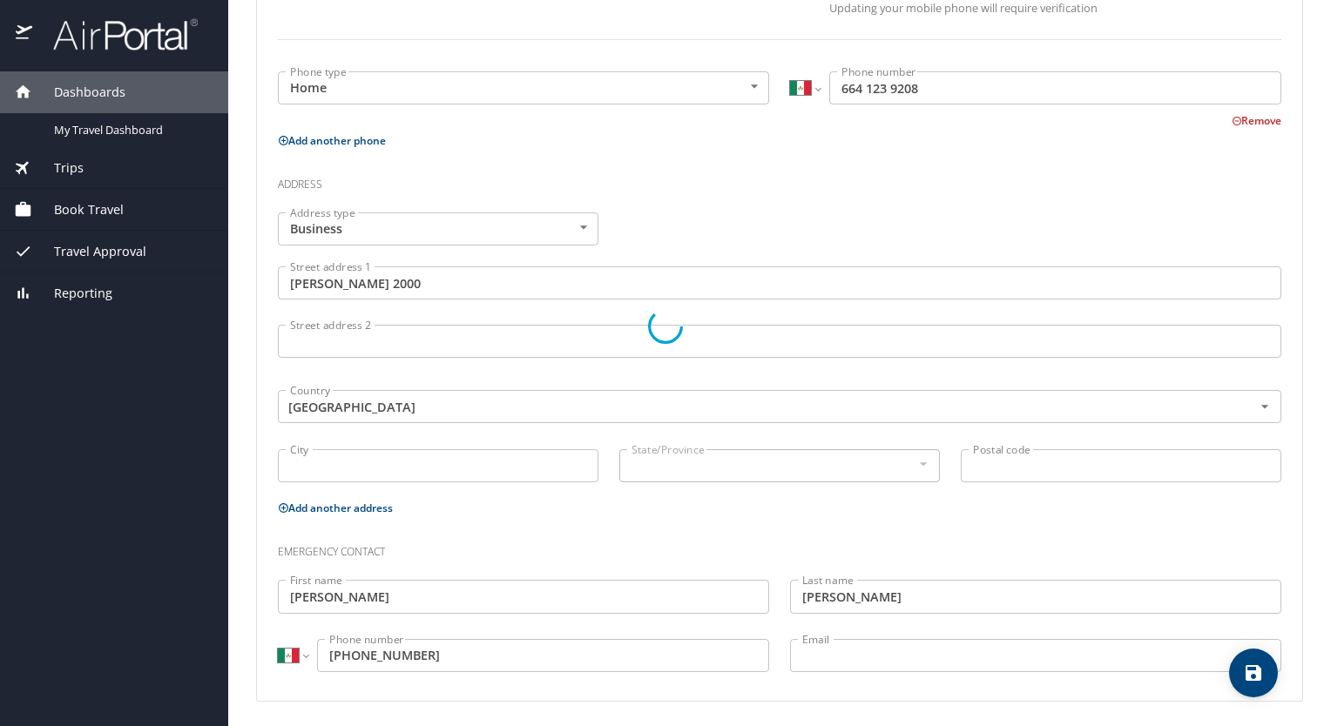
select select "MX"
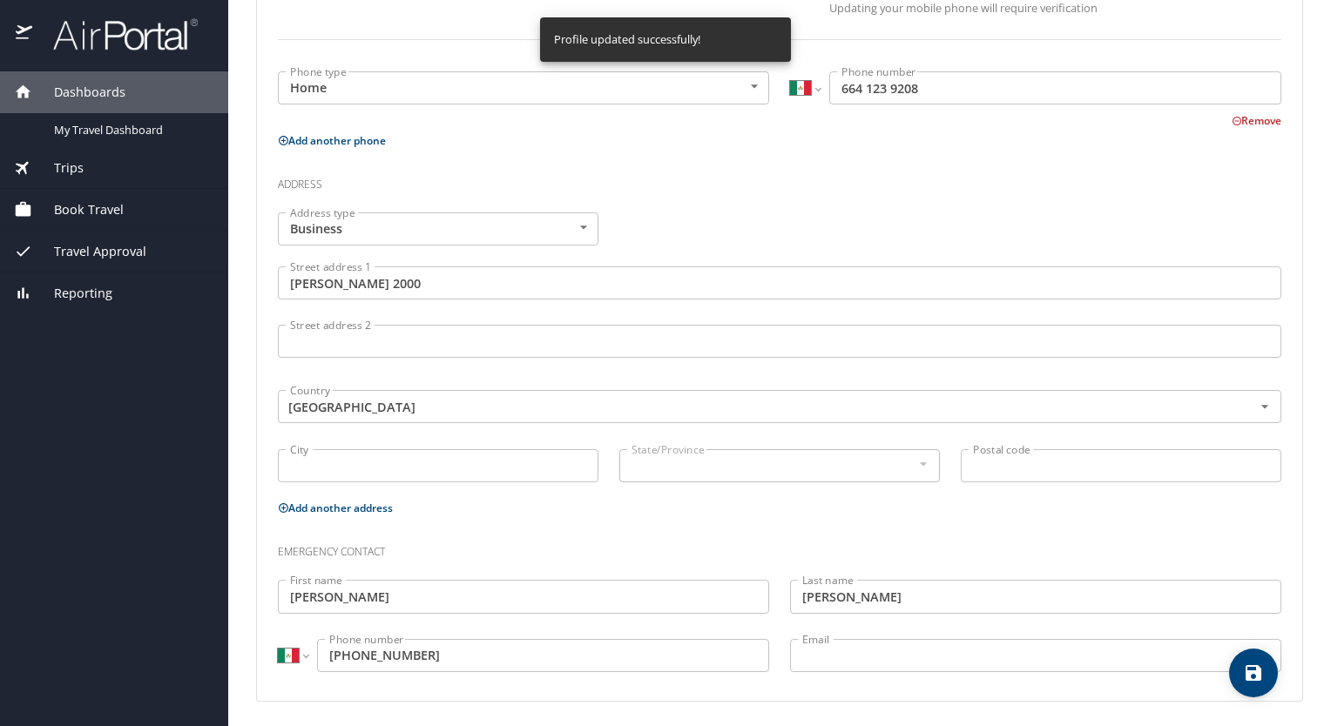
select select "MX"
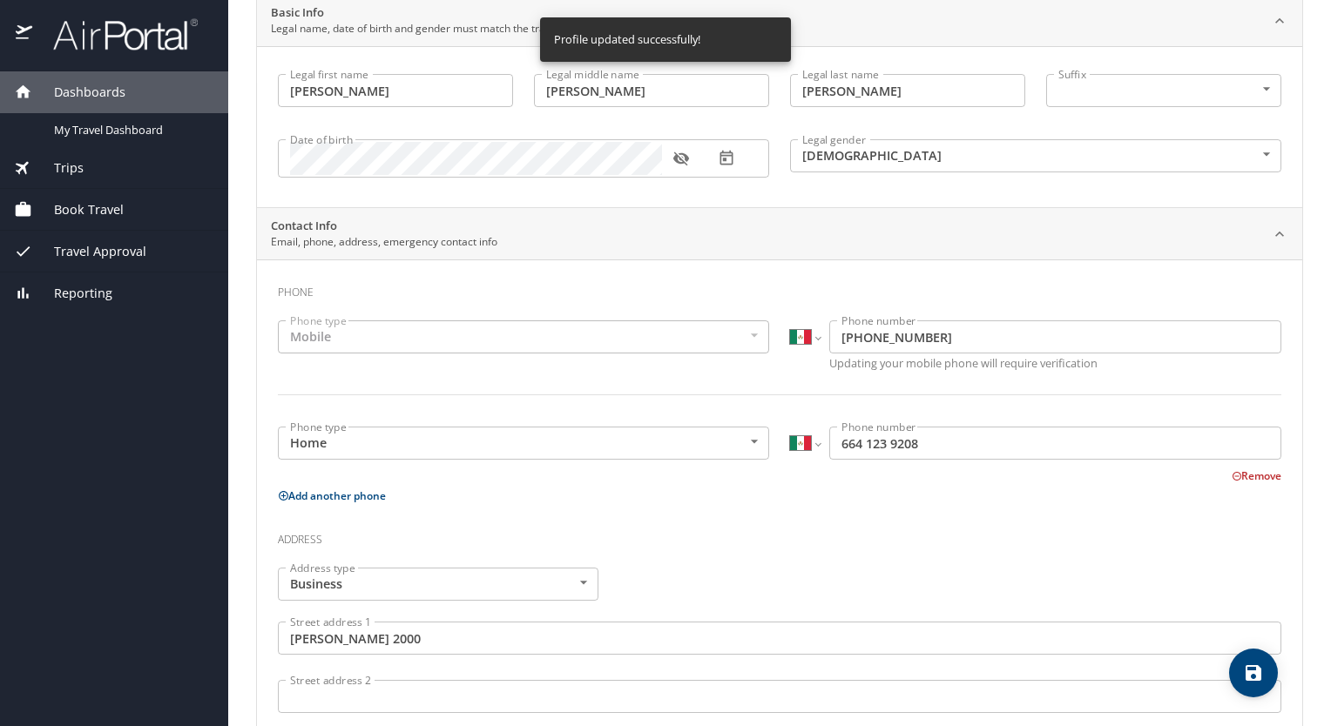
scroll to position [0, 0]
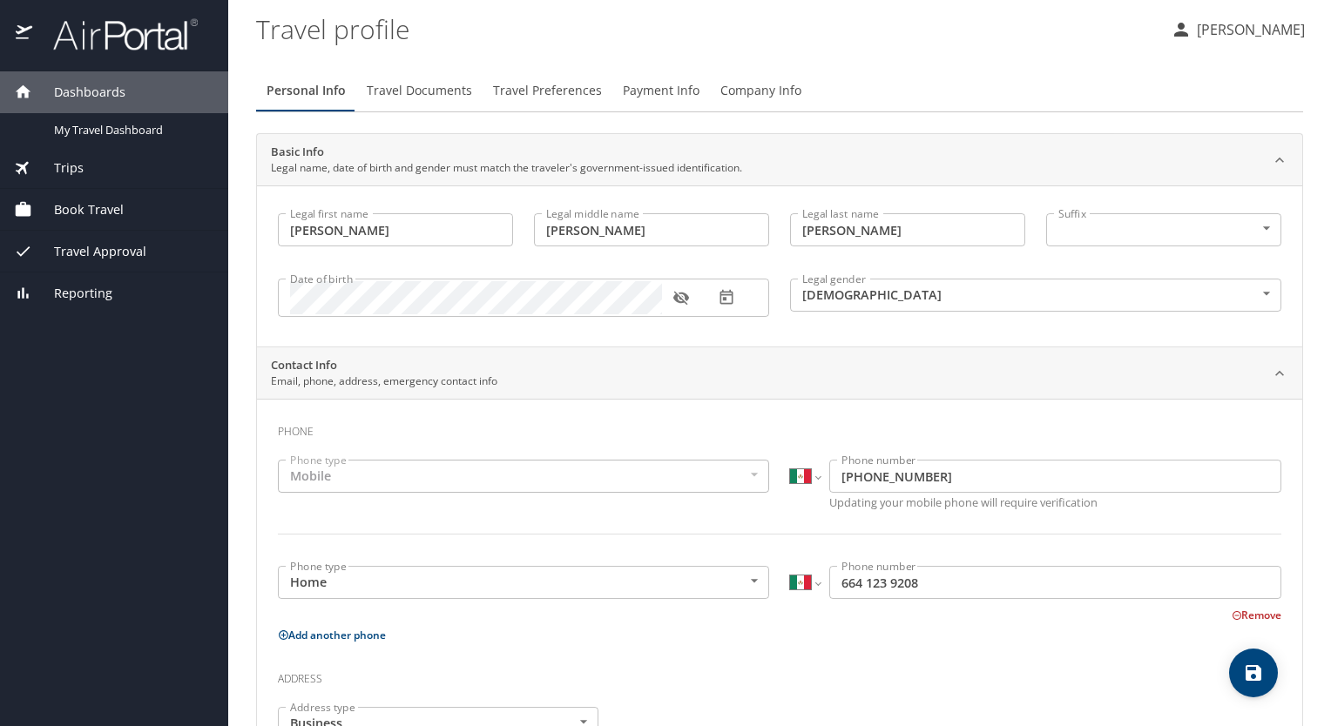
click at [393, 87] on span "Travel Documents" at bounding box center [419, 91] width 105 height 22
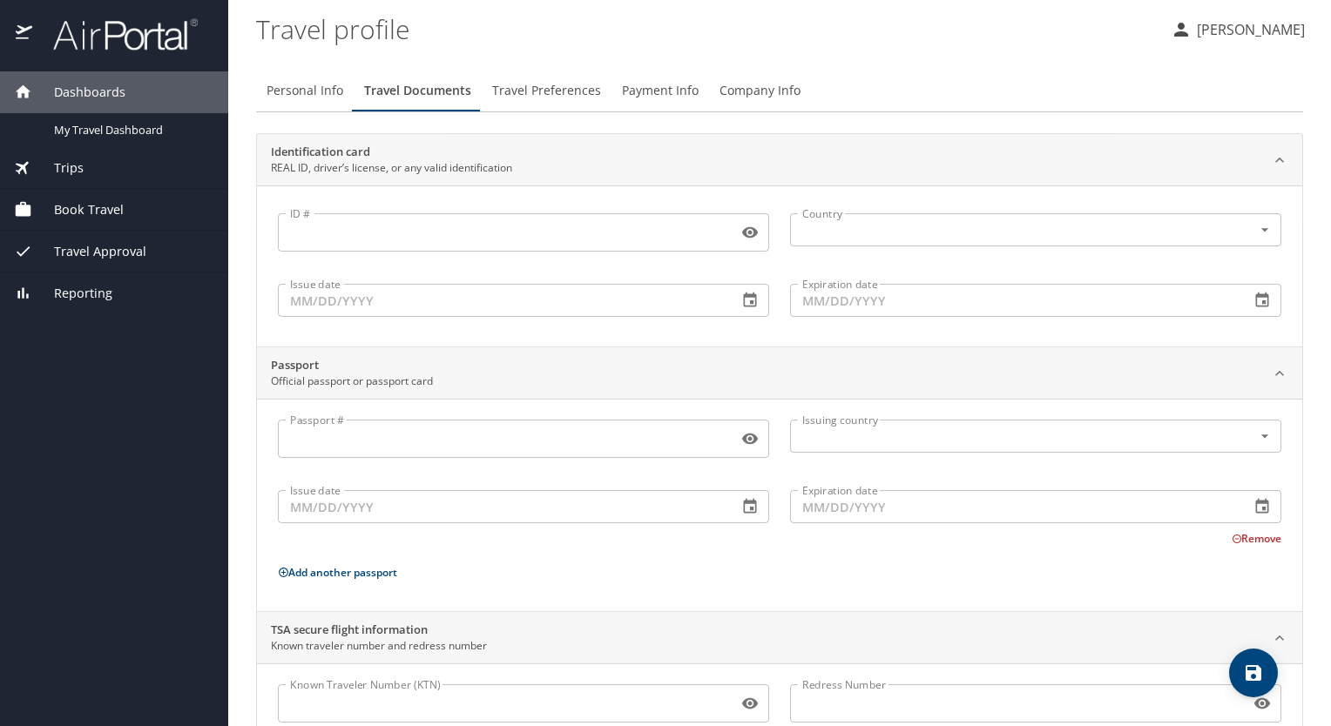
click at [564, 87] on span "Travel Preferences" at bounding box center [546, 91] width 109 height 22
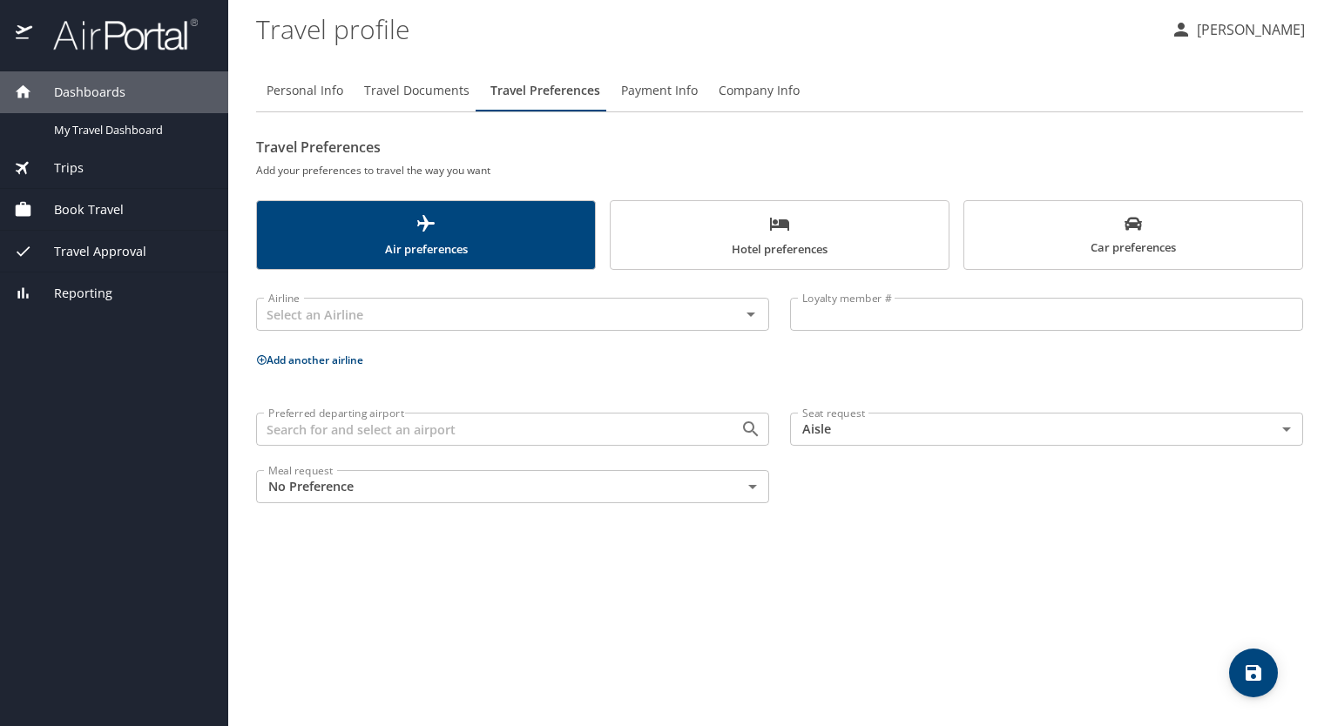
click at [655, 92] on span "Payment Info" at bounding box center [659, 91] width 77 height 22
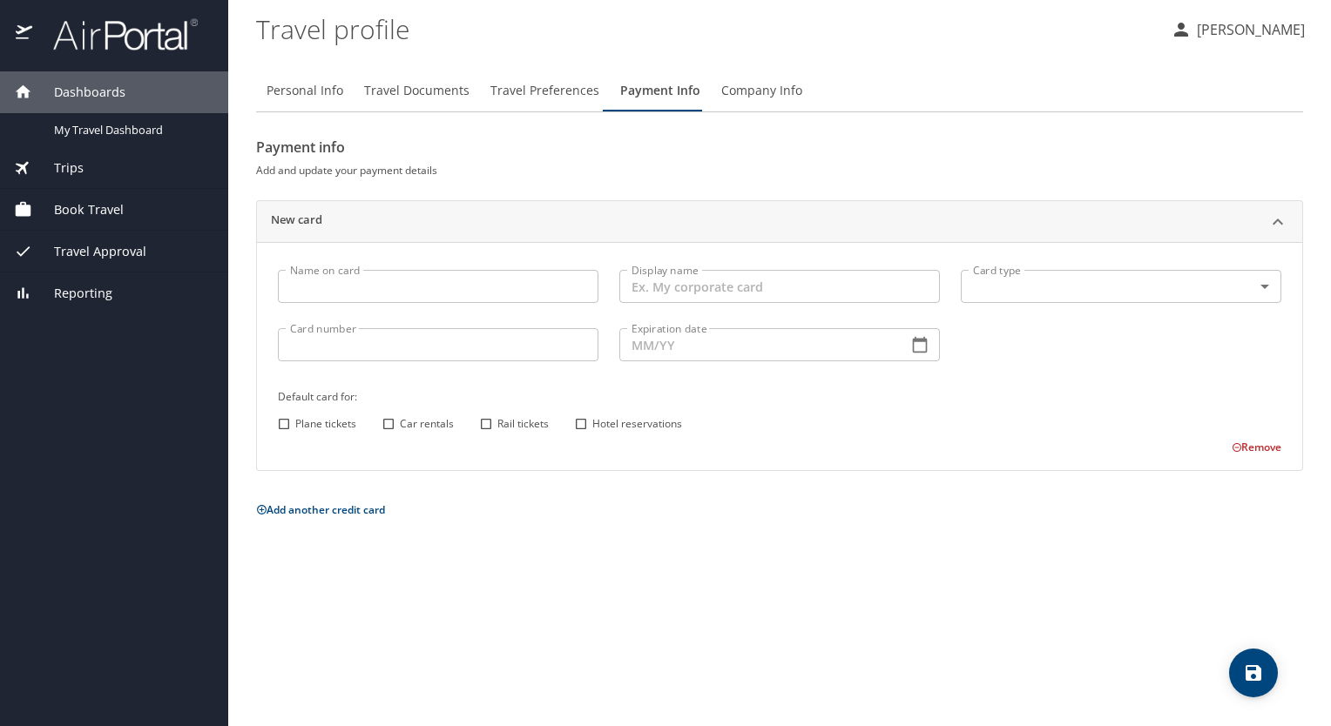
click at [468, 284] on input "Name on card" at bounding box center [438, 286] width 321 height 33
type input "[CREDIT_CARD_NUMBER]"
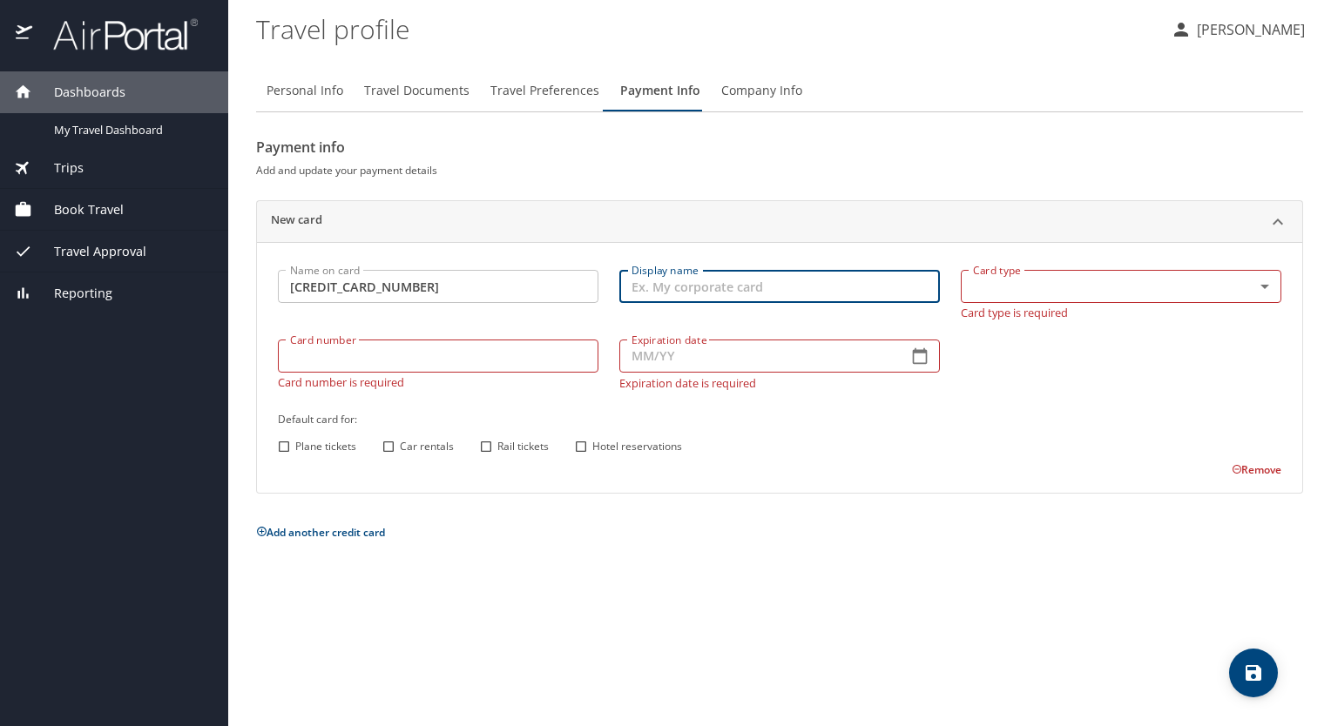
click at [711, 289] on input "Display name" at bounding box center [779, 286] width 321 height 33
click at [439, 292] on input "[CREDIT_CARD_NUMBER]" at bounding box center [438, 286] width 321 height 33
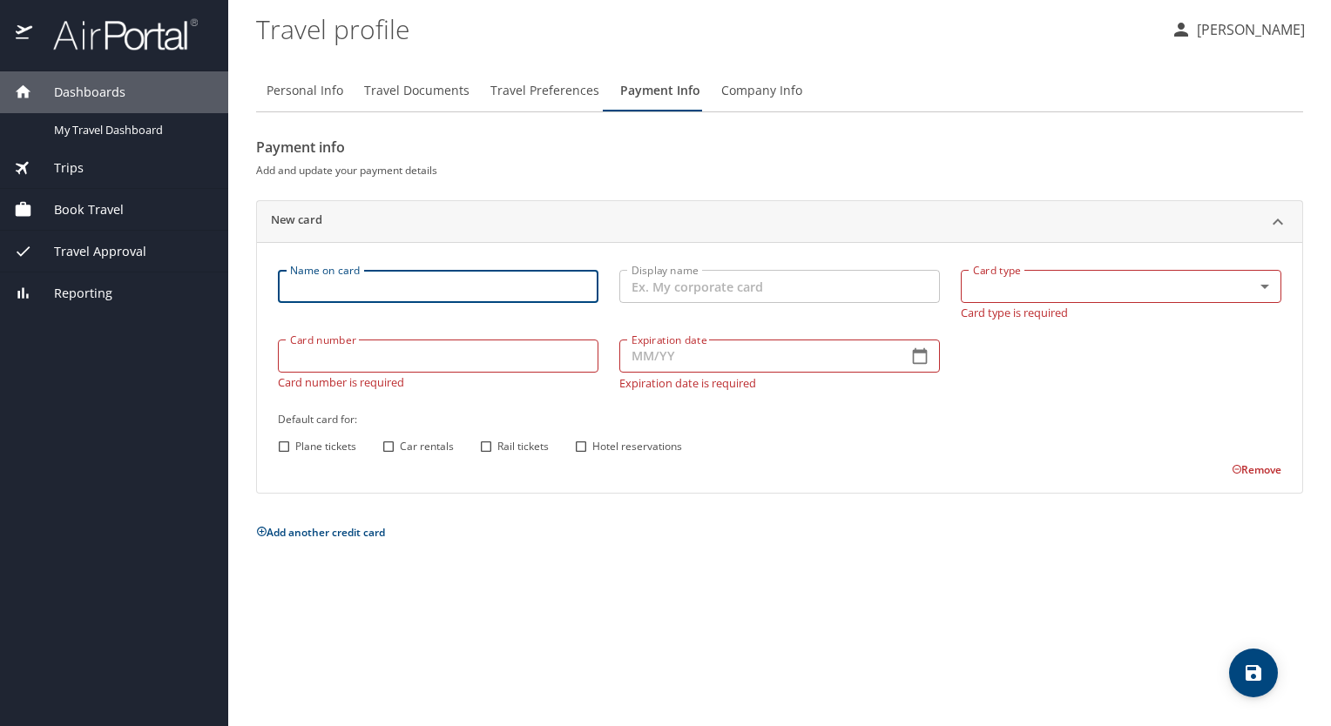
click at [435, 351] on input "Card number" at bounding box center [438, 356] width 321 height 33
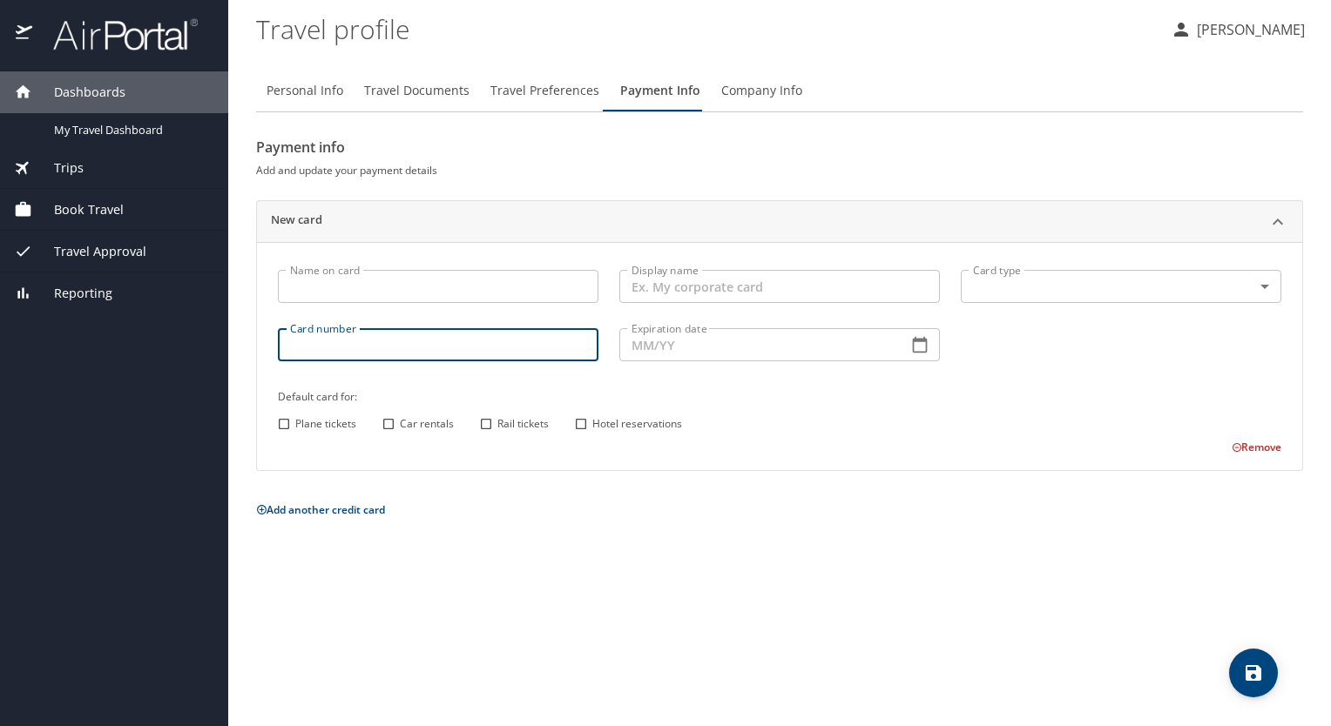
paste input "[CREDIT_CARD_NUMBER]"
type input "[CREDIT_CARD_NUMBER]"
click at [654, 338] on div "Expiration date Expiration date" at bounding box center [779, 343] width 321 height 45
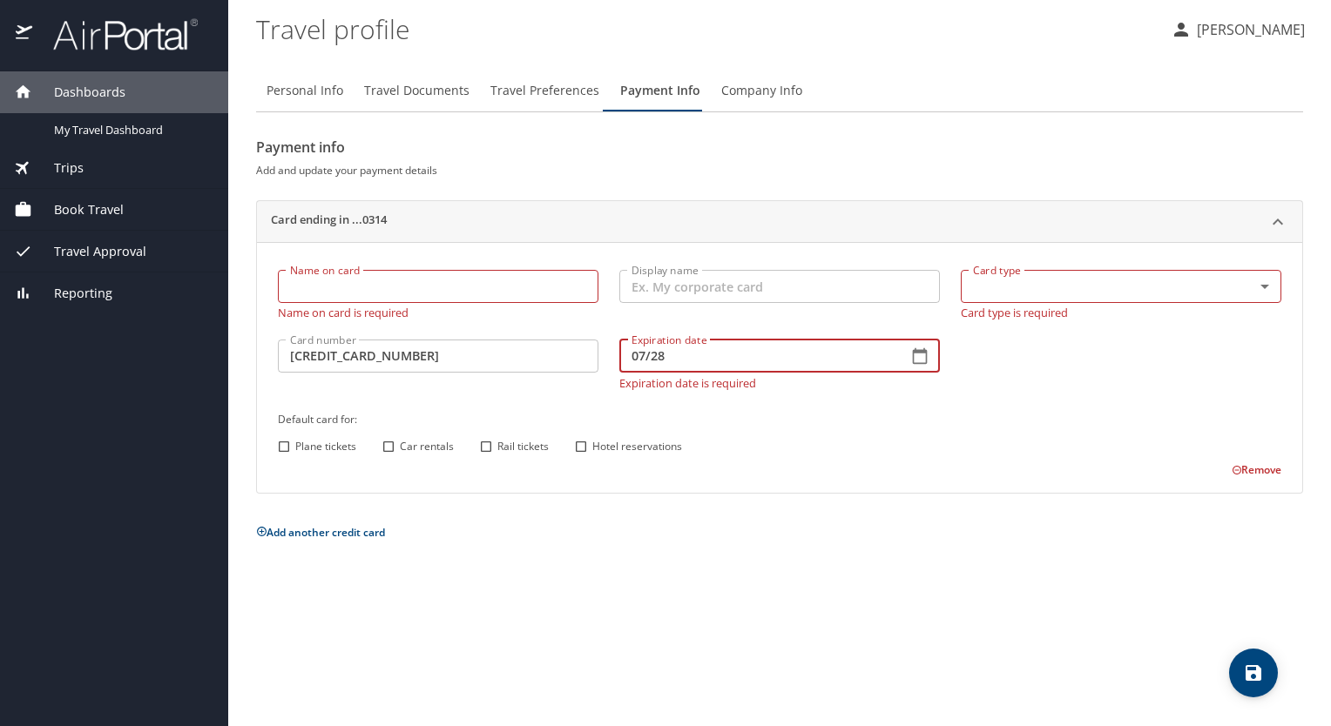
type input "07/28"
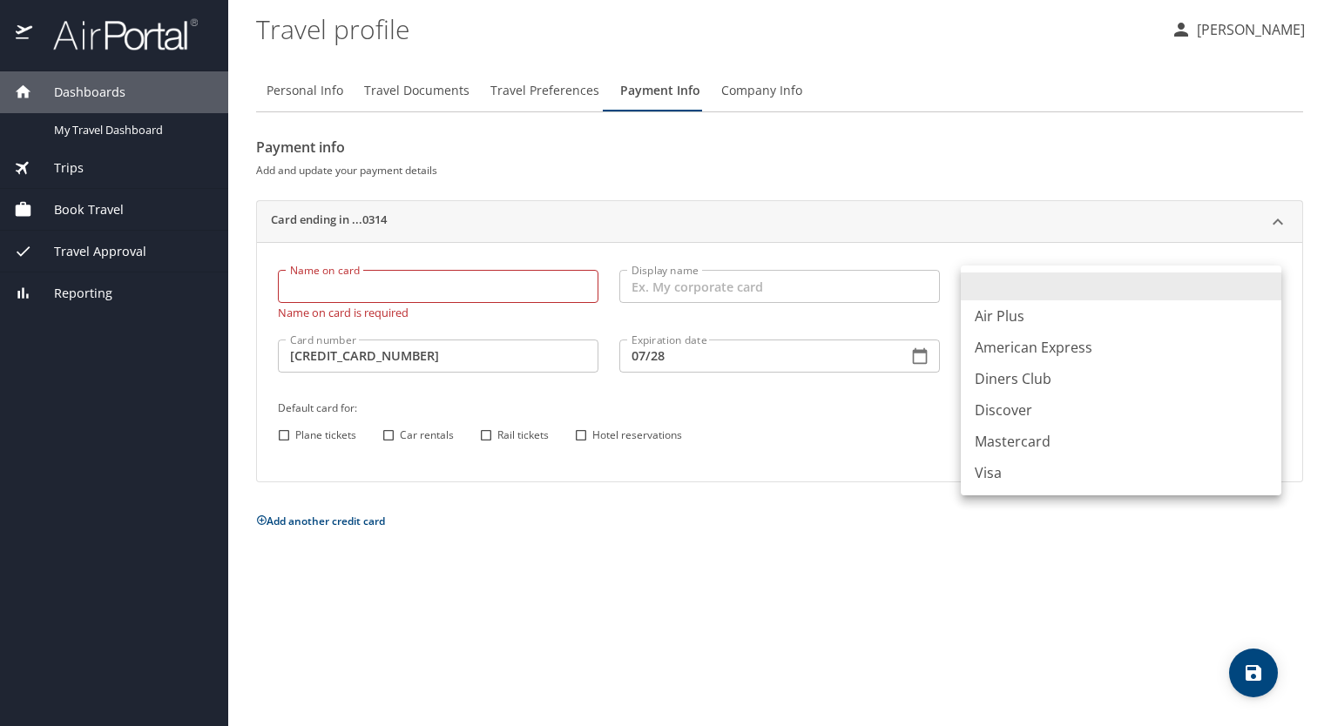
click at [982, 291] on body "Dashboards My Travel Dashboard Trips Current / Future Trips Past Trips Trips Mi…" at bounding box center [665, 363] width 1331 height 726
click at [983, 476] on li "Visa" at bounding box center [1121, 472] width 321 height 31
type input "VI"
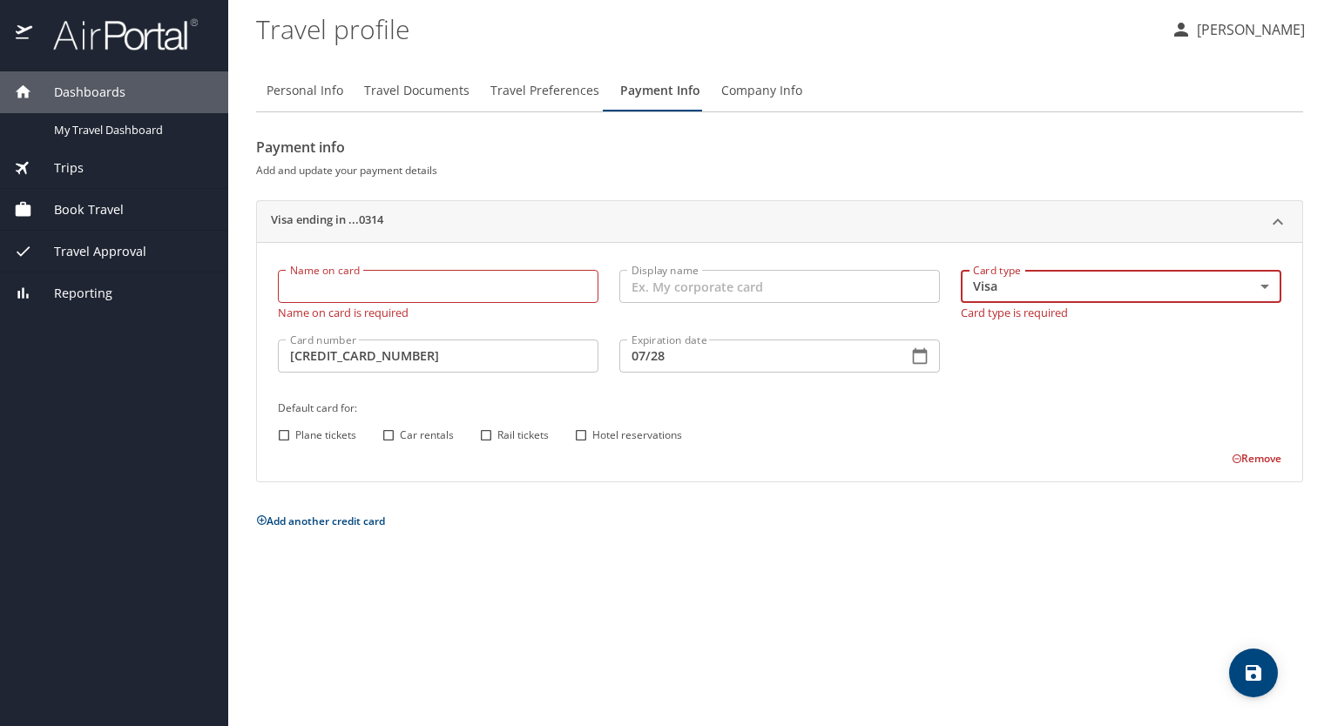
click at [486, 274] on input "Name on card" at bounding box center [438, 286] width 321 height 33
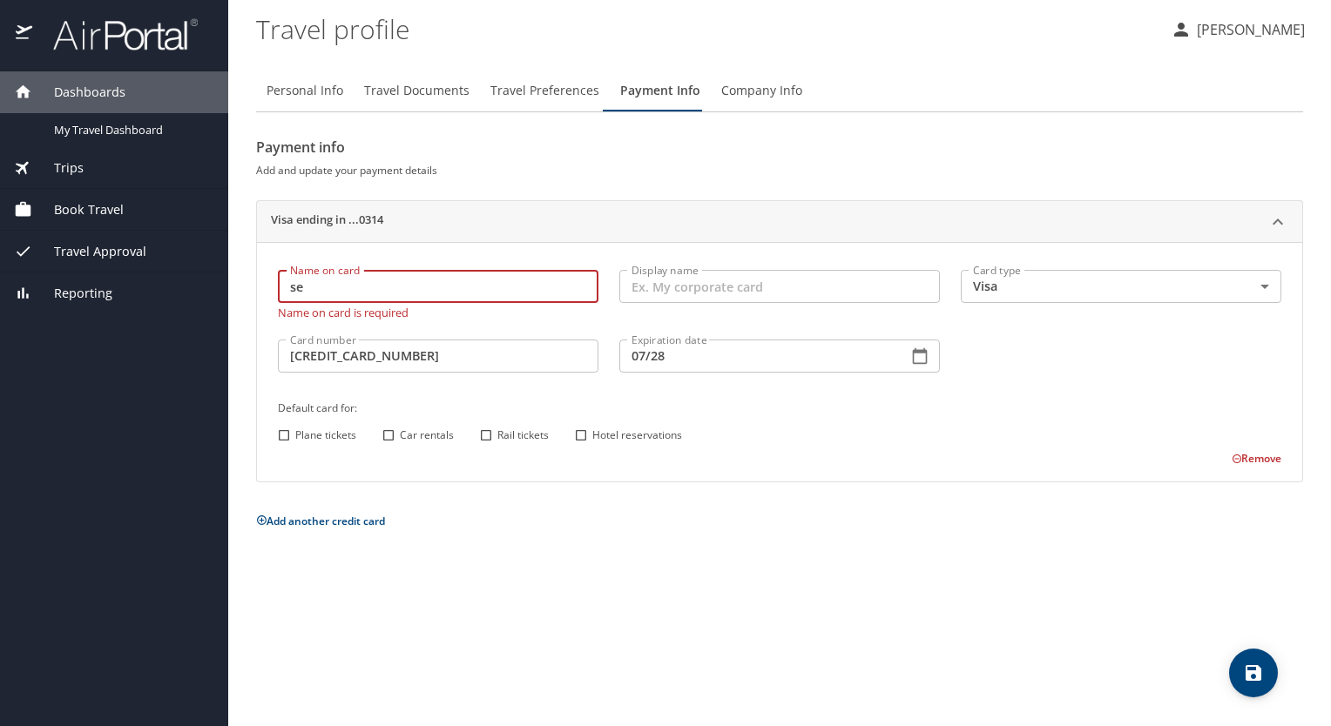
type input "s"
type input "[PERSON_NAME]"
click at [756, 271] on input "Display name" at bounding box center [779, 286] width 321 height 33
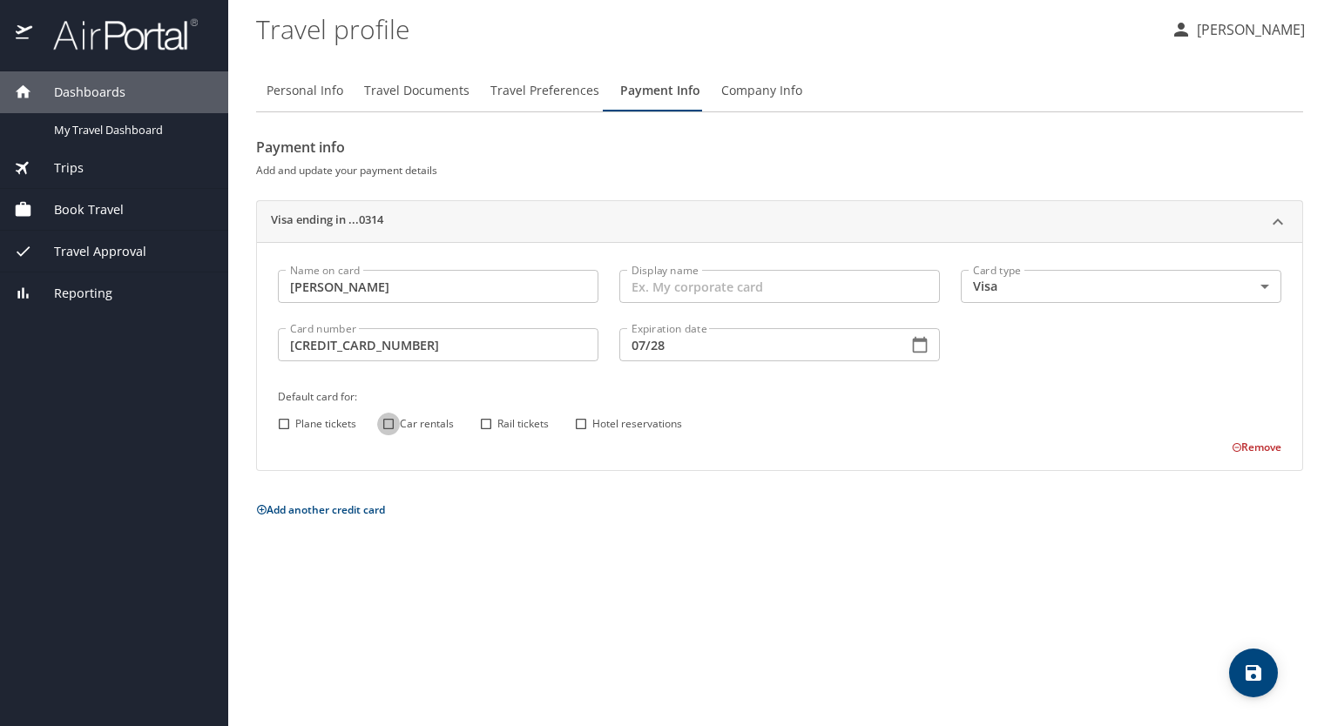
click at [387, 423] on input "Car rentals" at bounding box center [388, 424] width 23 height 23
checkbox input "true"
click at [585, 429] on input "Hotel reservations" at bounding box center [581, 424] width 23 height 23
checkbox input "true"
click at [1246, 677] on icon "save" at bounding box center [1253, 673] width 16 height 16
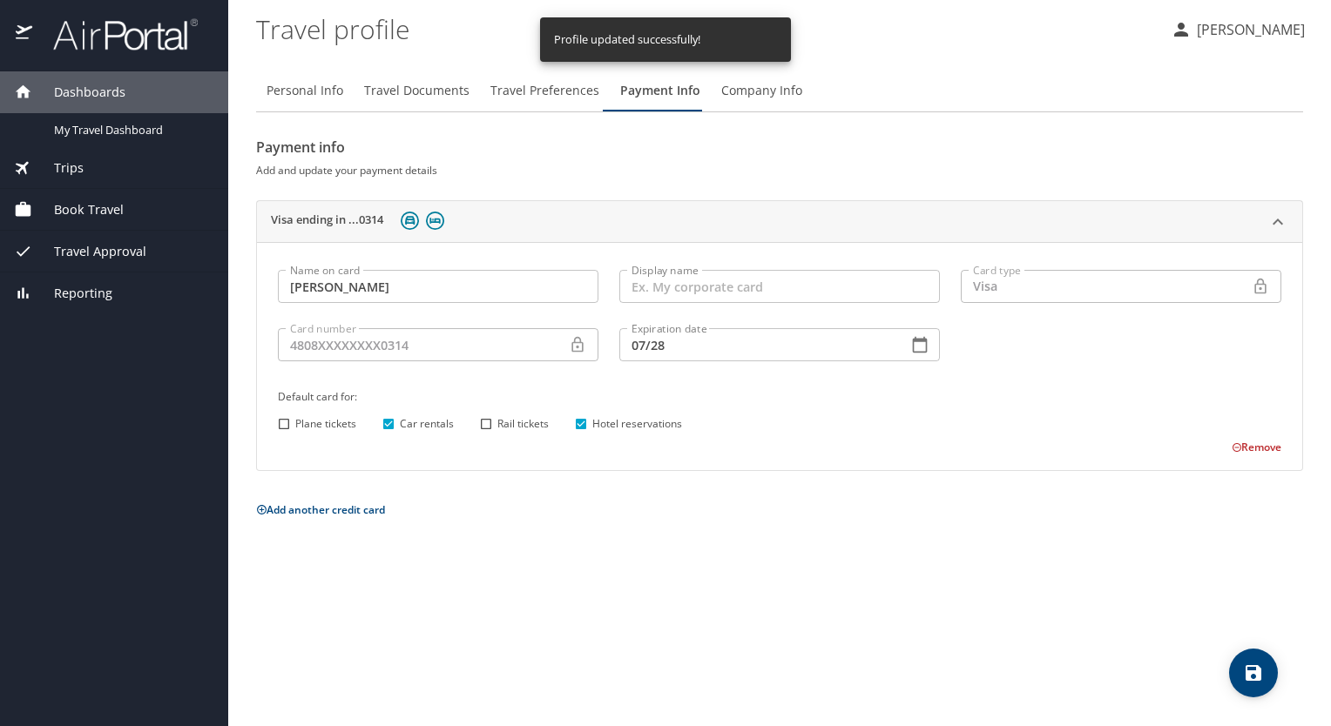
click at [757, 93] on span "Company Info" at bounding box center [761, 91] width 81 height 22
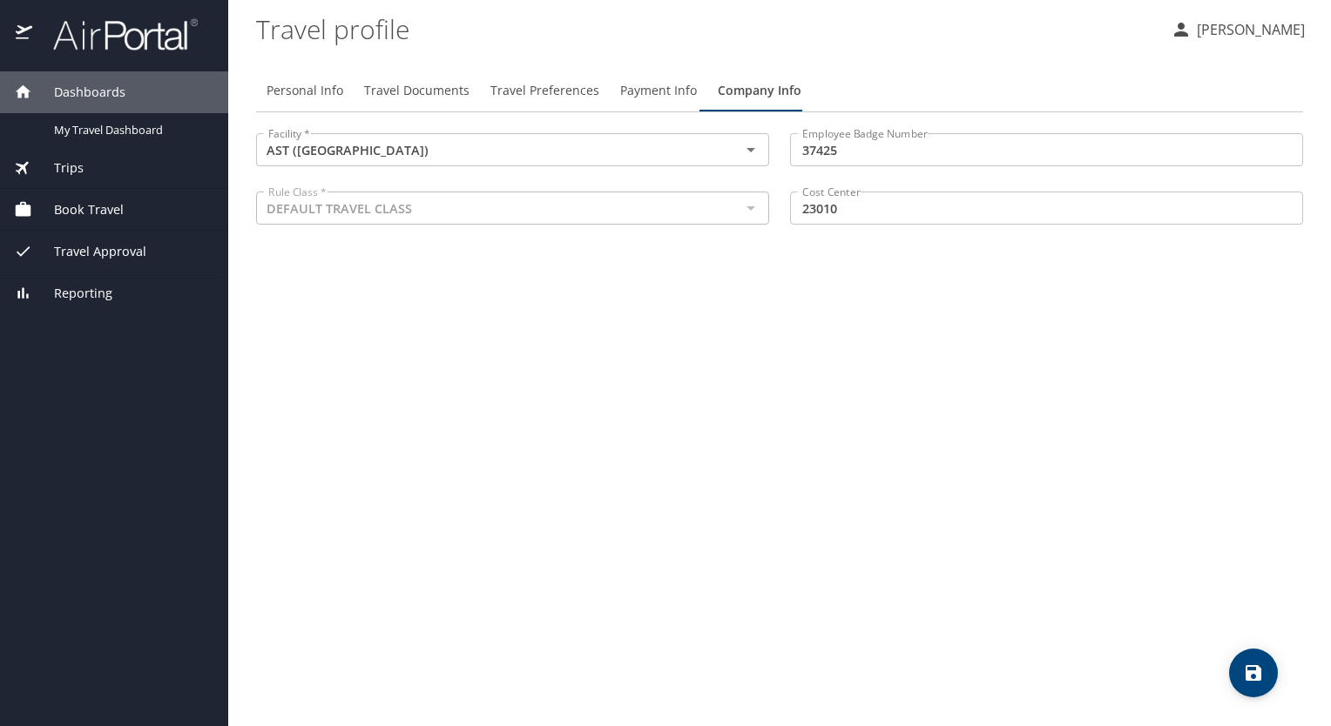
click at [1256, 671] on icon "save" at bounding box center [1253, 673] width 16 height 16
click at [1265, 660] on button "save" at bounding box center [1253, 673] width 49 height 49
